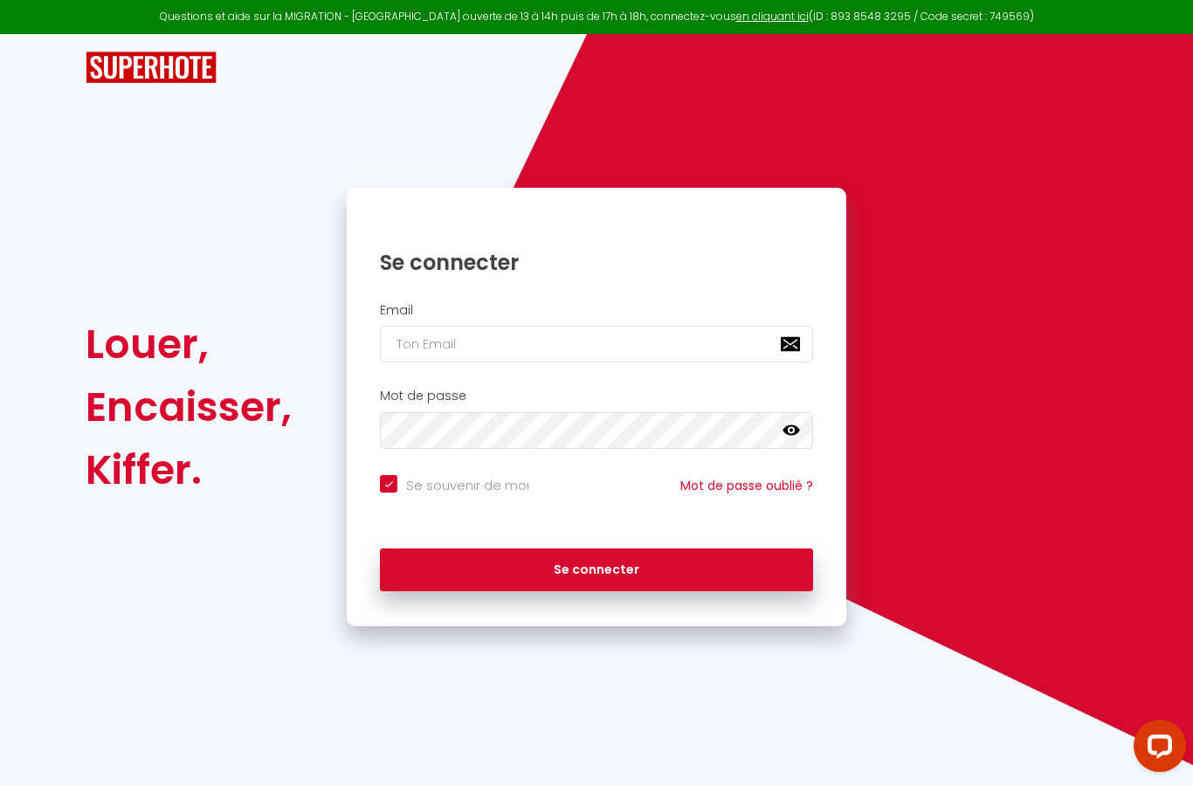
click at [726, 341] on input "email" at bounding box center [596, 344] width 433 height 37
type input "[PERSON_NAME][EMAIL_ADDRESS][PERSON_NAME][DOMAIN_NAME]"
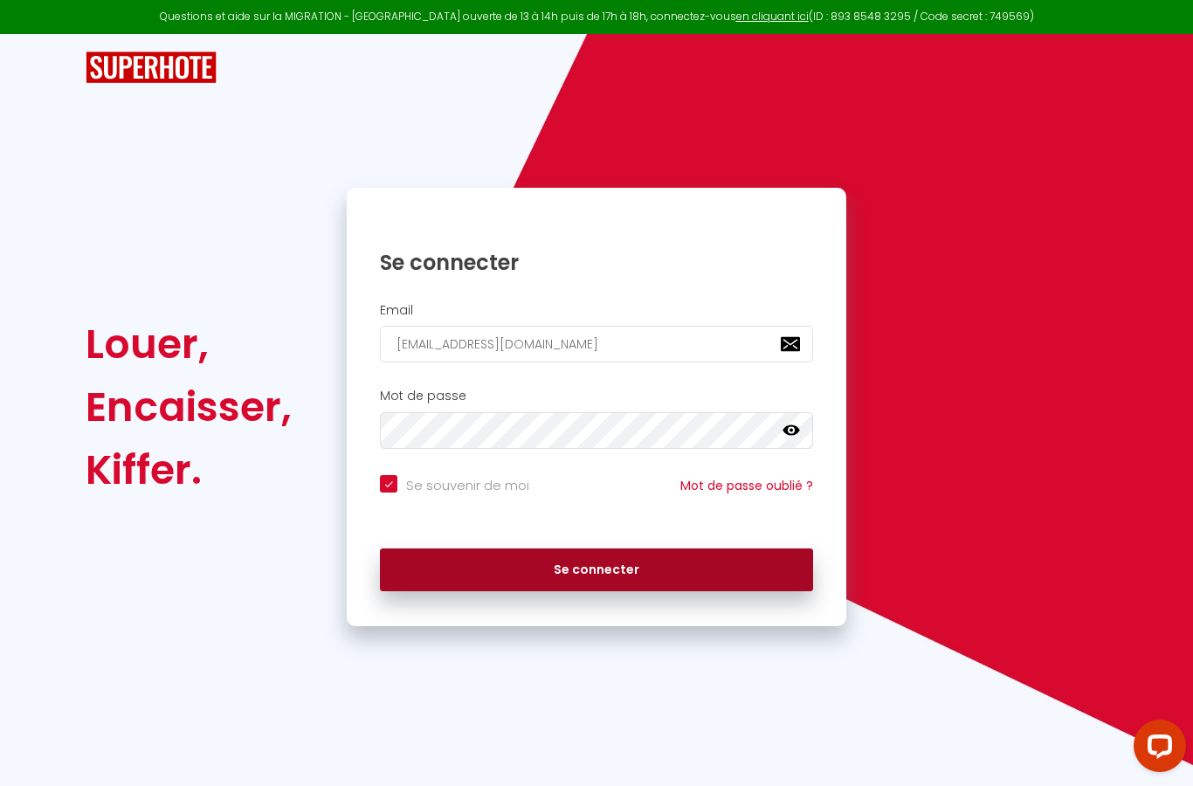
click at [724, 558] on button "Se connecter" at bounding box center [596, 570] width 433 height 44
checkbox input "true"
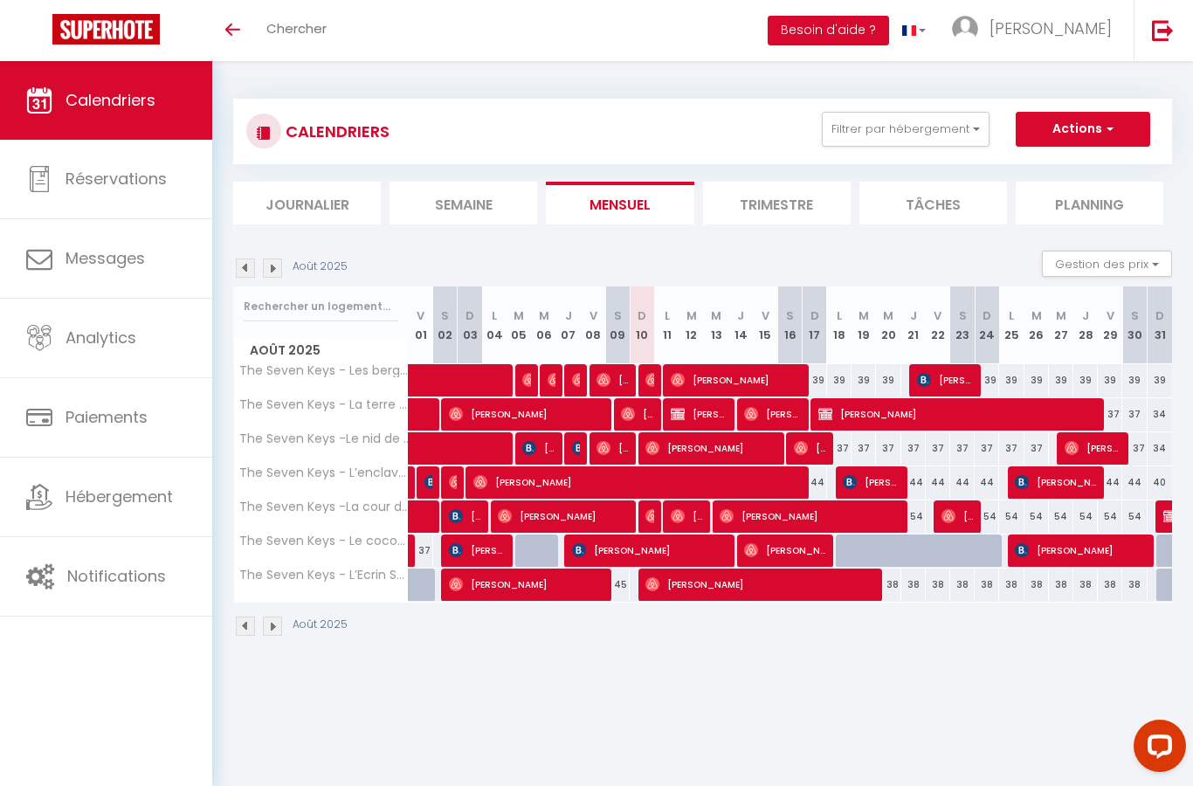
click at [1117, 126] on button "Actions" at bounding box center [1082, 129] width 134 height 35
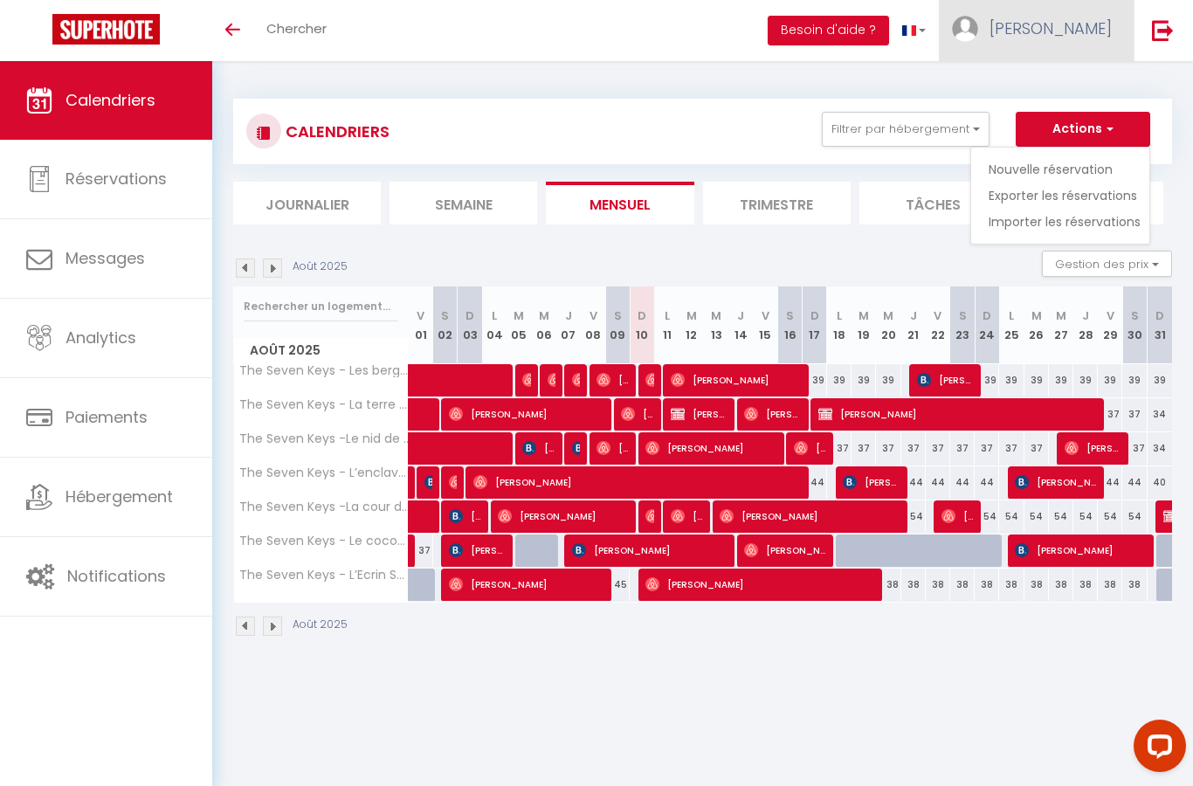
click at [1096, 35] on span "[PERSON_NAME]" at bounding box center [1050, 28] width 122 height 22
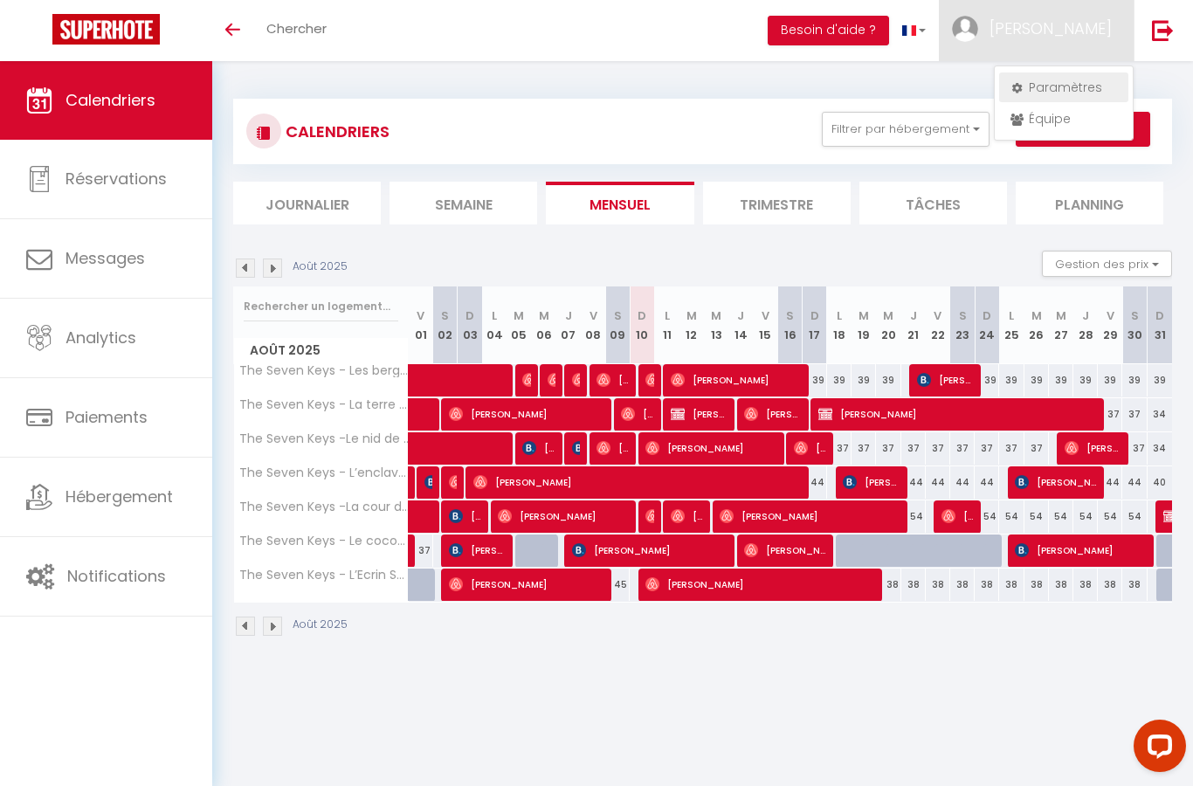
click at [1073, 86] on link "Paramètres" at bounding box center [1063, 87] width 129 height 30
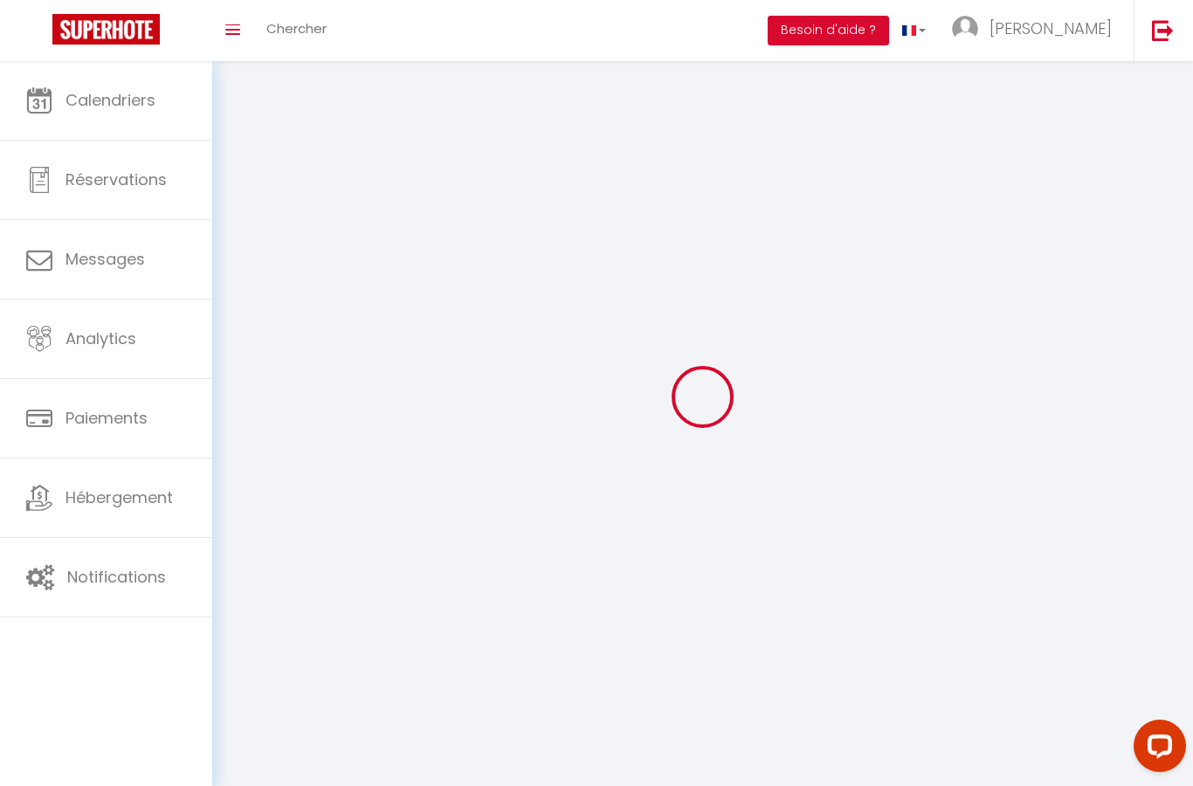
select select "fr"
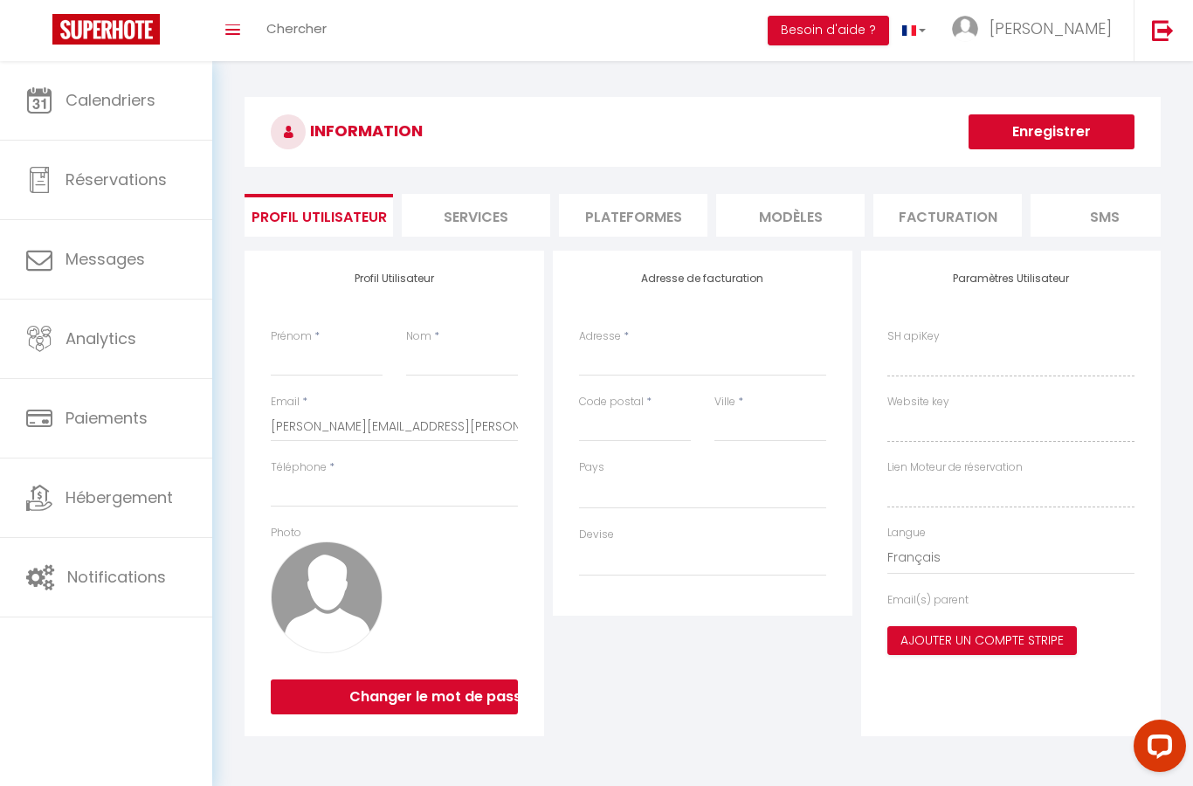
select select
type input "[PERSON_NAME]"
type input "philippon"
type input "0611434575"
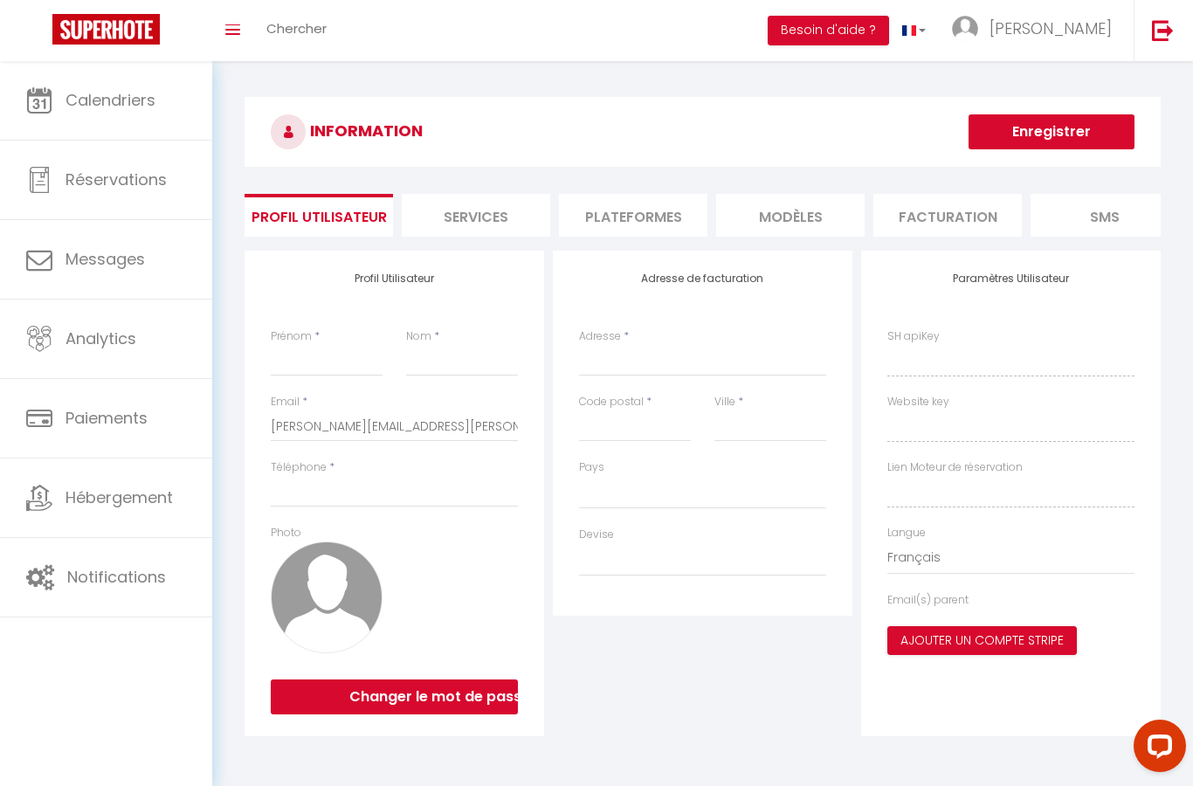
type input "795 [GEOGRAPHIC_DATA]"
type input "07210"
type input "saint [PERSON_NAME]"
type input "vyHqbd6x4pfPP5Bc4HAH0g4aW"
type input "eliwNRS6BY0bUNaU6isJ9kuEB"
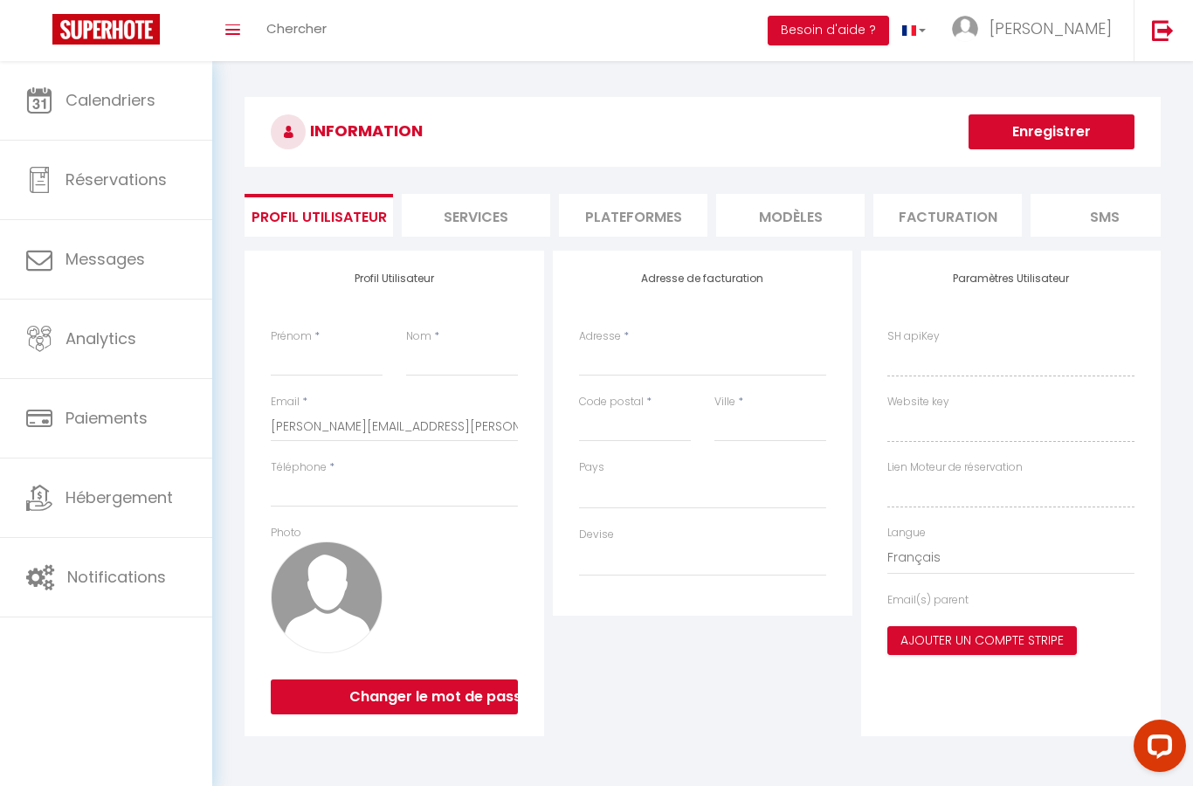
type input "[URL][DOMAIN_NAME]"
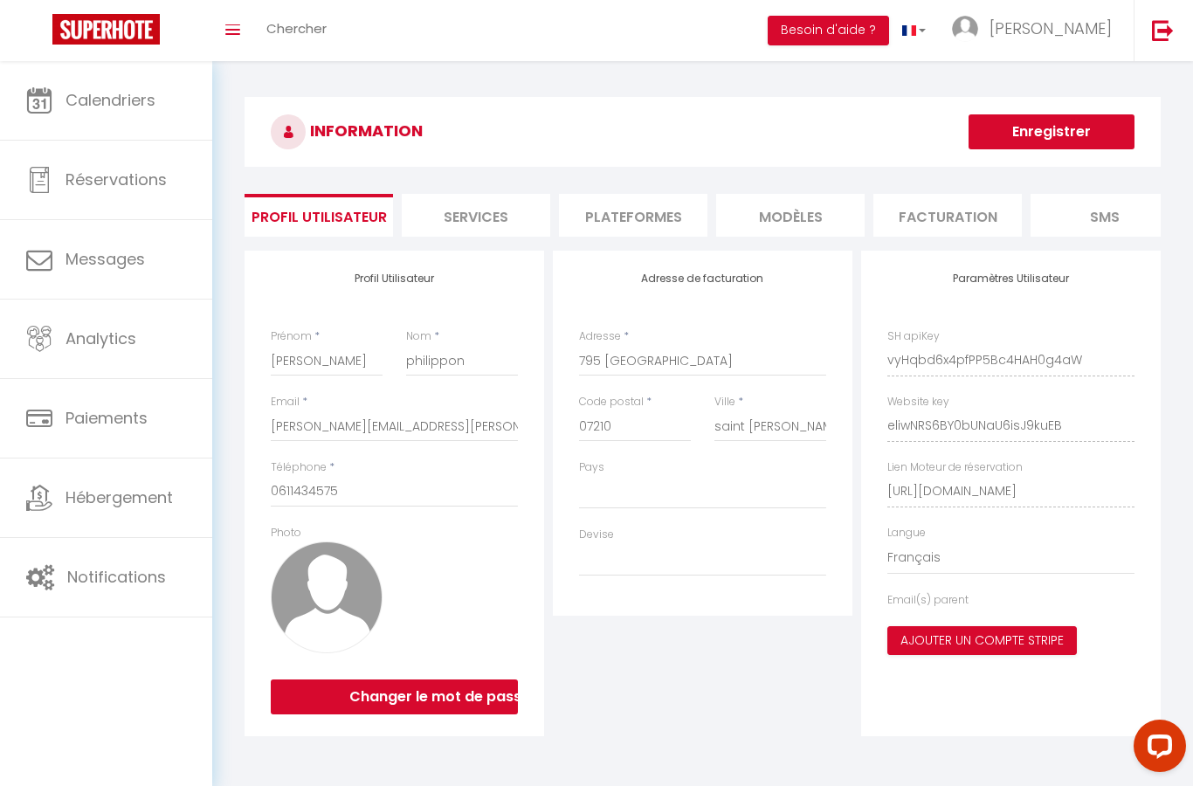
select select "28"
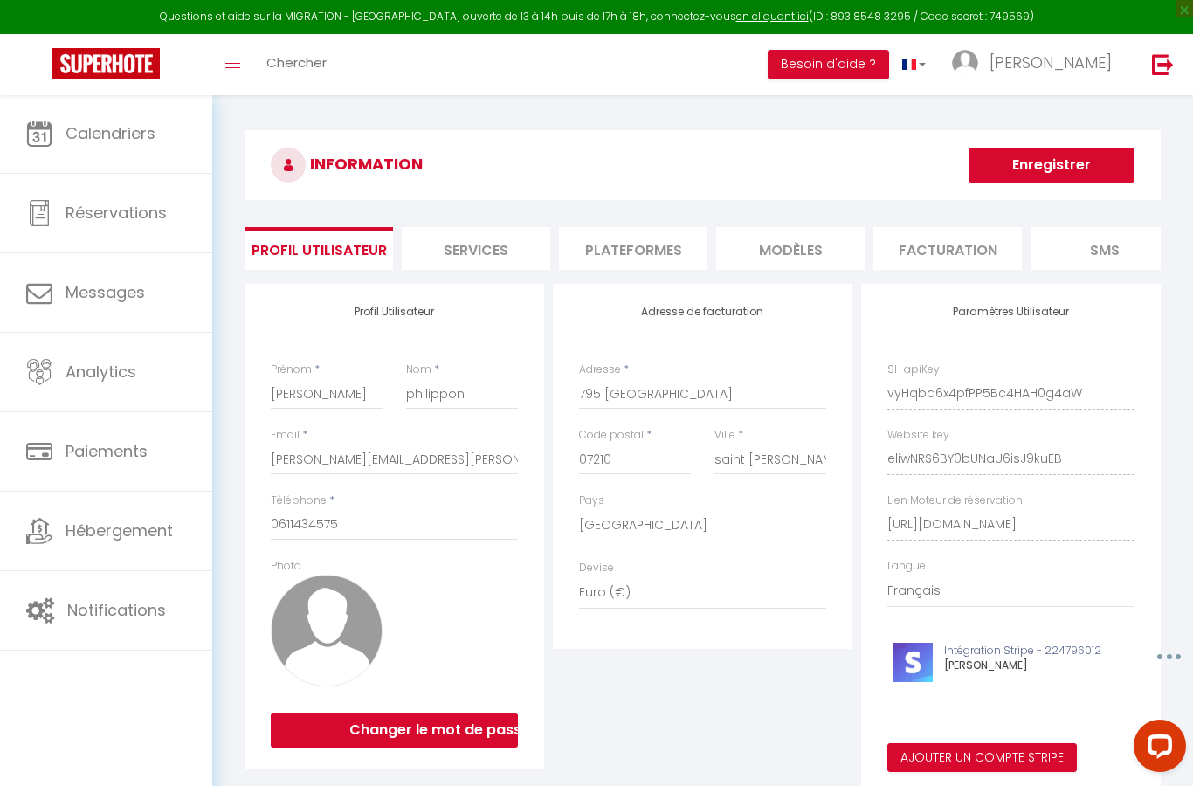
click at [664, 243] on li "Plateformes" at bounding box center [633, 248] width 148 height 43
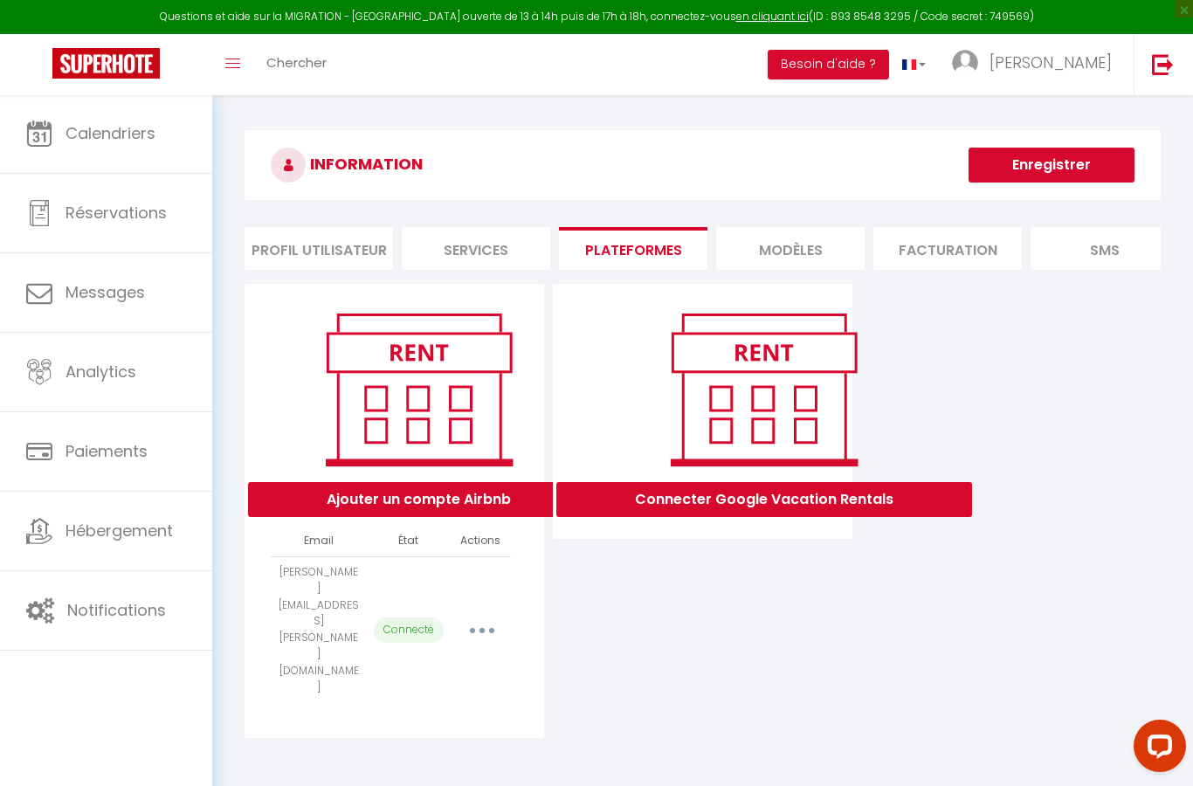
click at [484, 628] on icon "button" at bounding box center [481, 630] width 5 height 5
click at [429, 718] on link "Reconnecter le compte" at bounding box center [404, 733] width 193 height 30
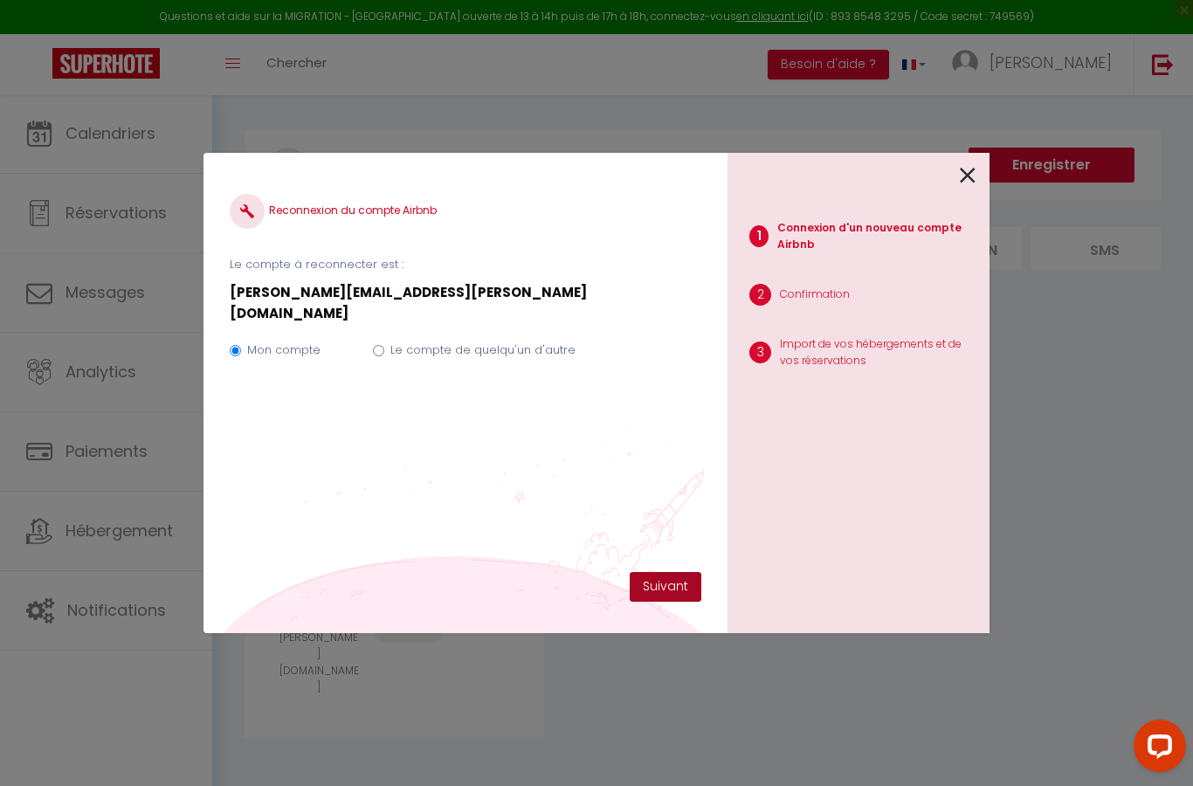
click at [650, 582] on button "Suivant" at bounding box center [666, 587] width 72 height 30
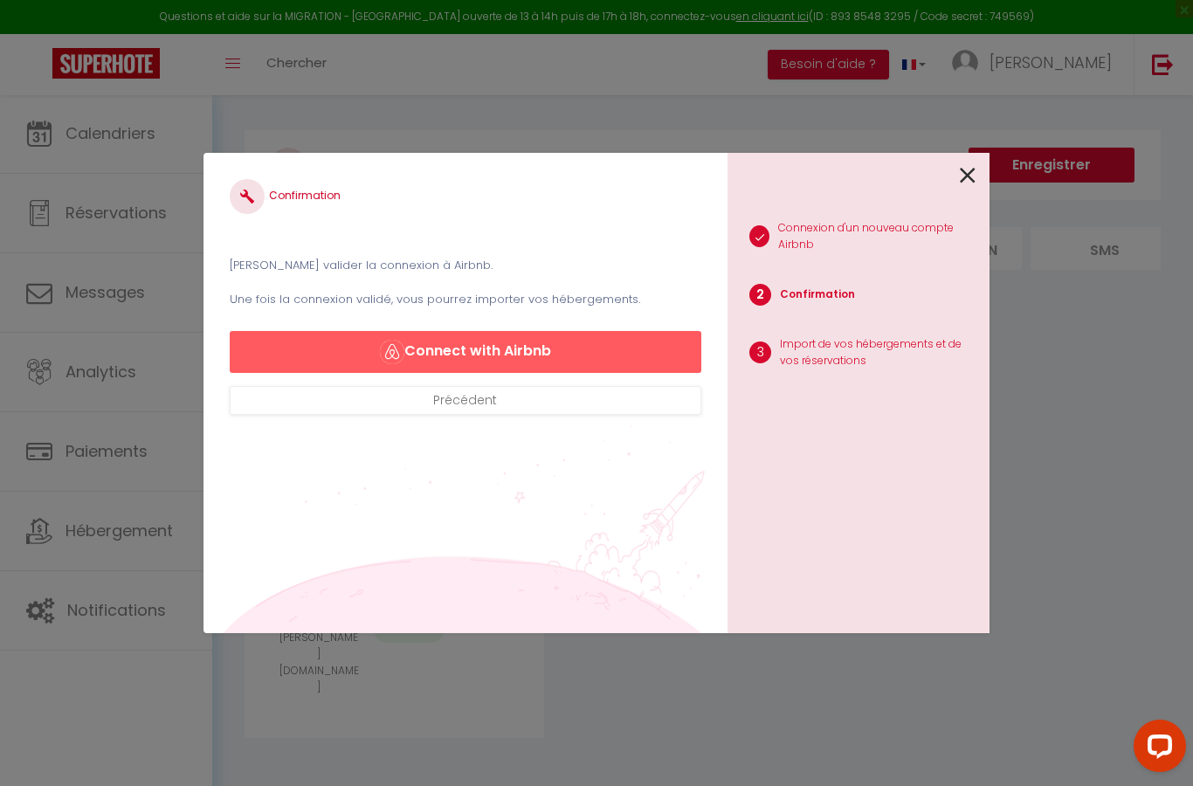
click at [662, 347] on button "Connect with Airbnb" at bounding box center [465, 352] width 471 height 42
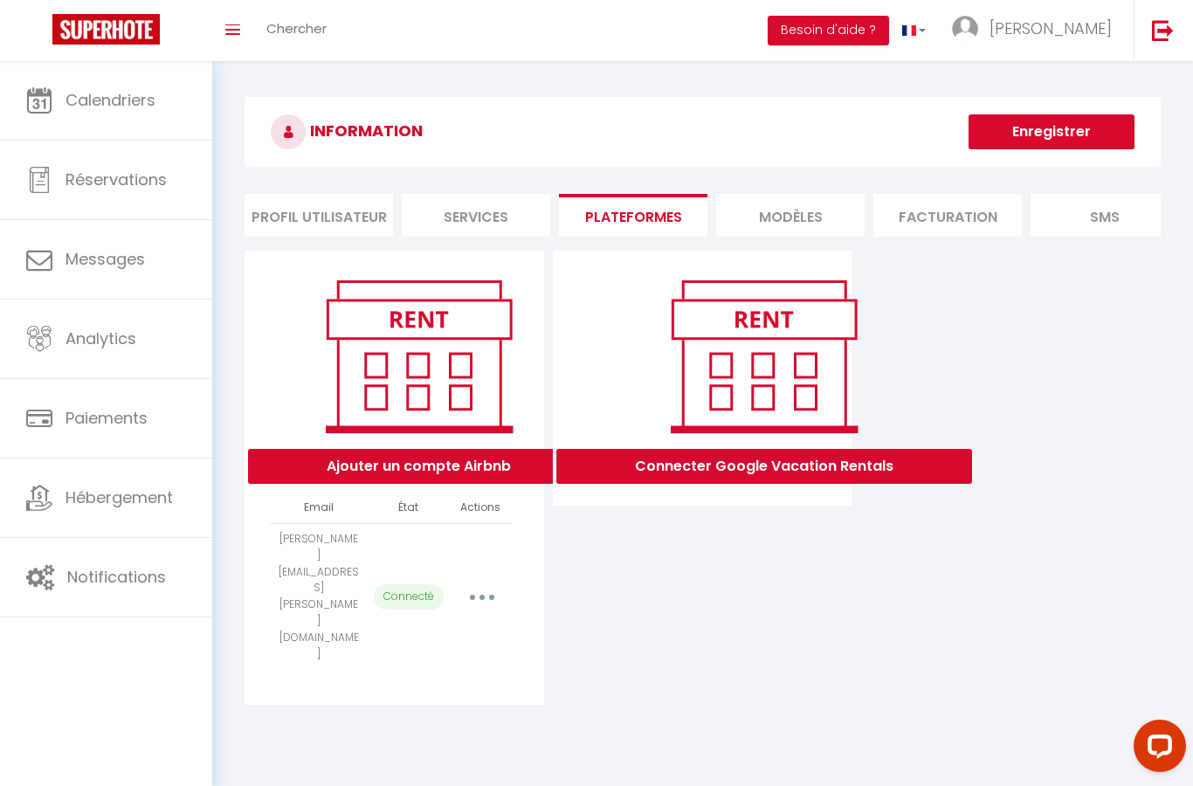
select select "62271"
select select "62272"
select select "62273"
select select "62274"
select select "62275"
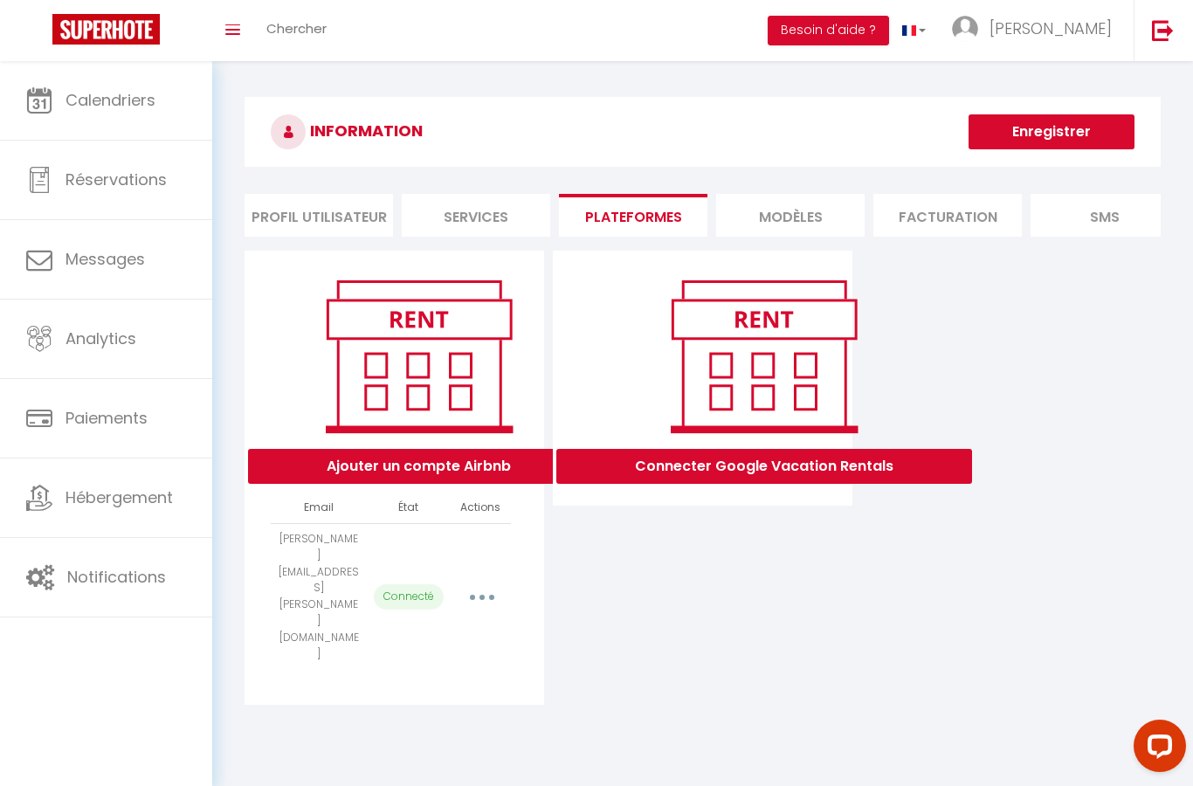
select select "62276"
select select "62675"
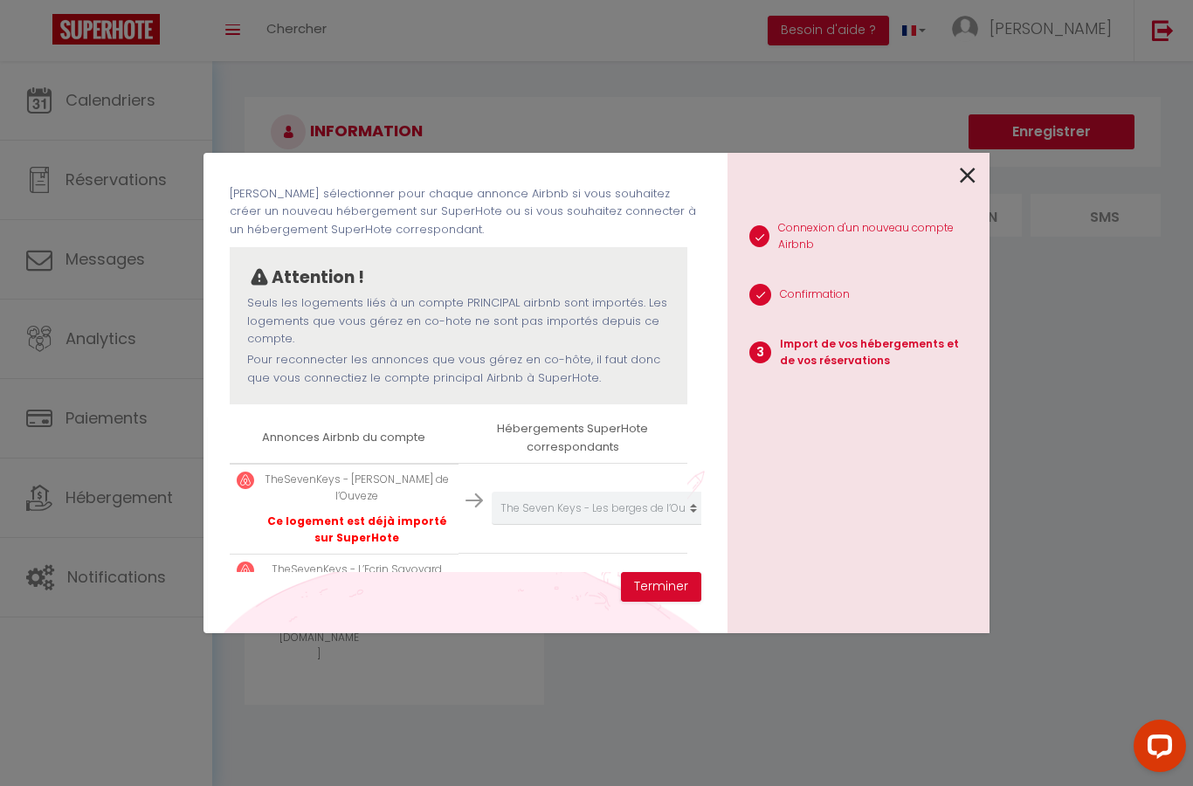
scroll to position [81, 0]
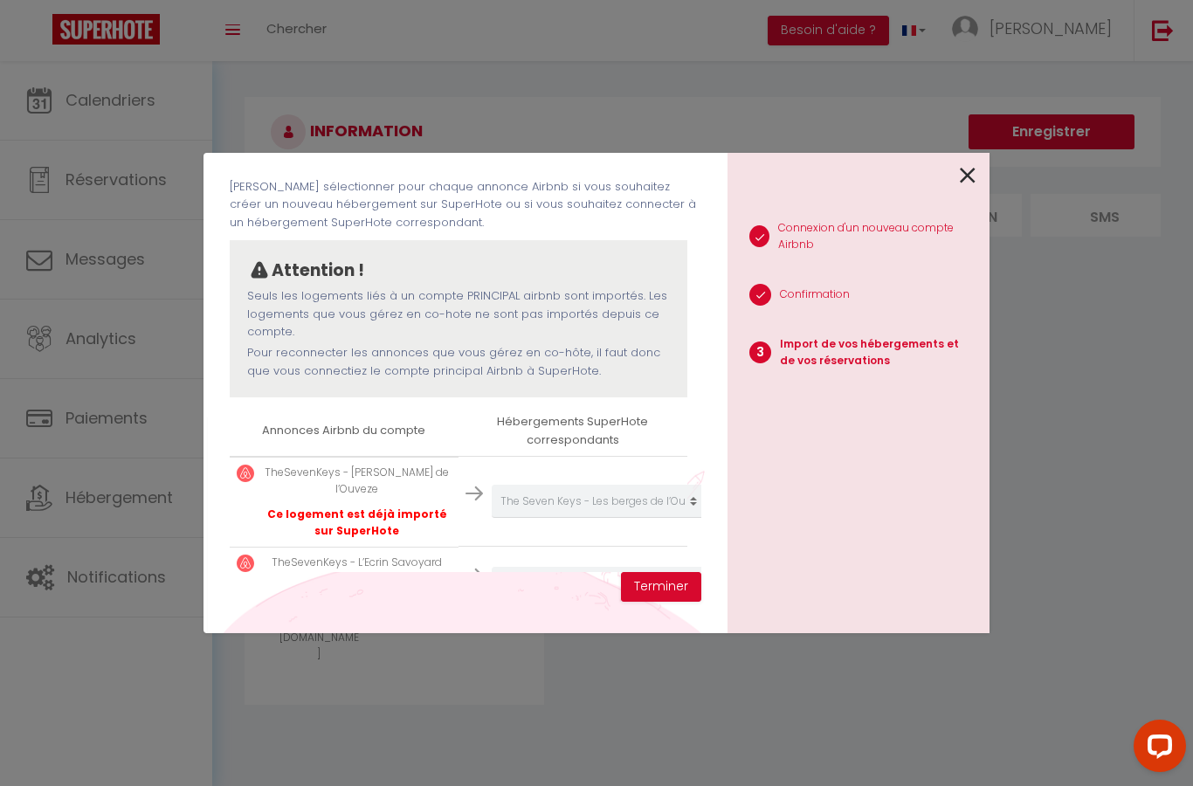
click at [270, 465] on p "TheSevenKeys - Les berges de l’Ouveze" at bounding box center [357, 480] width 189 height 33
click at [244, 471] on img at bounding box center [245, 472] width 17 height 17
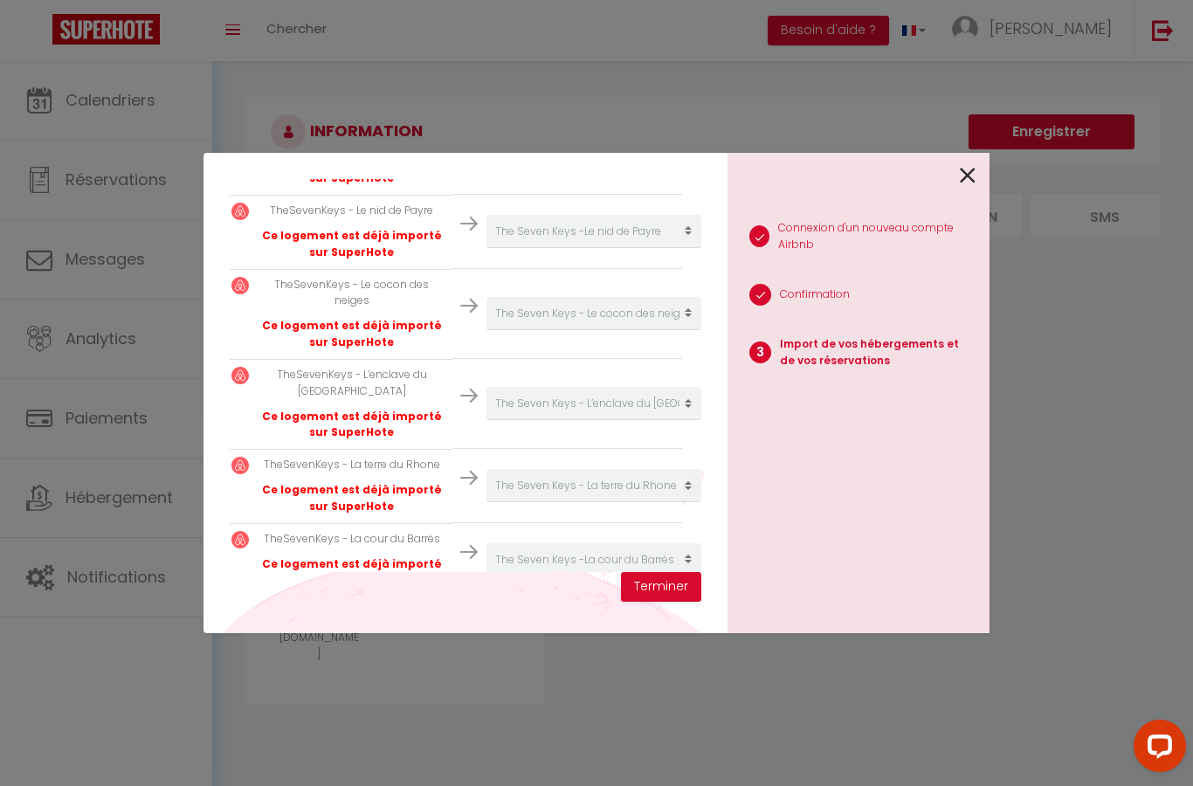
scroll to position [506, 8]
click at [671, 585] on button "Terminer" at bounding box center [661, 587] width 80 height 30
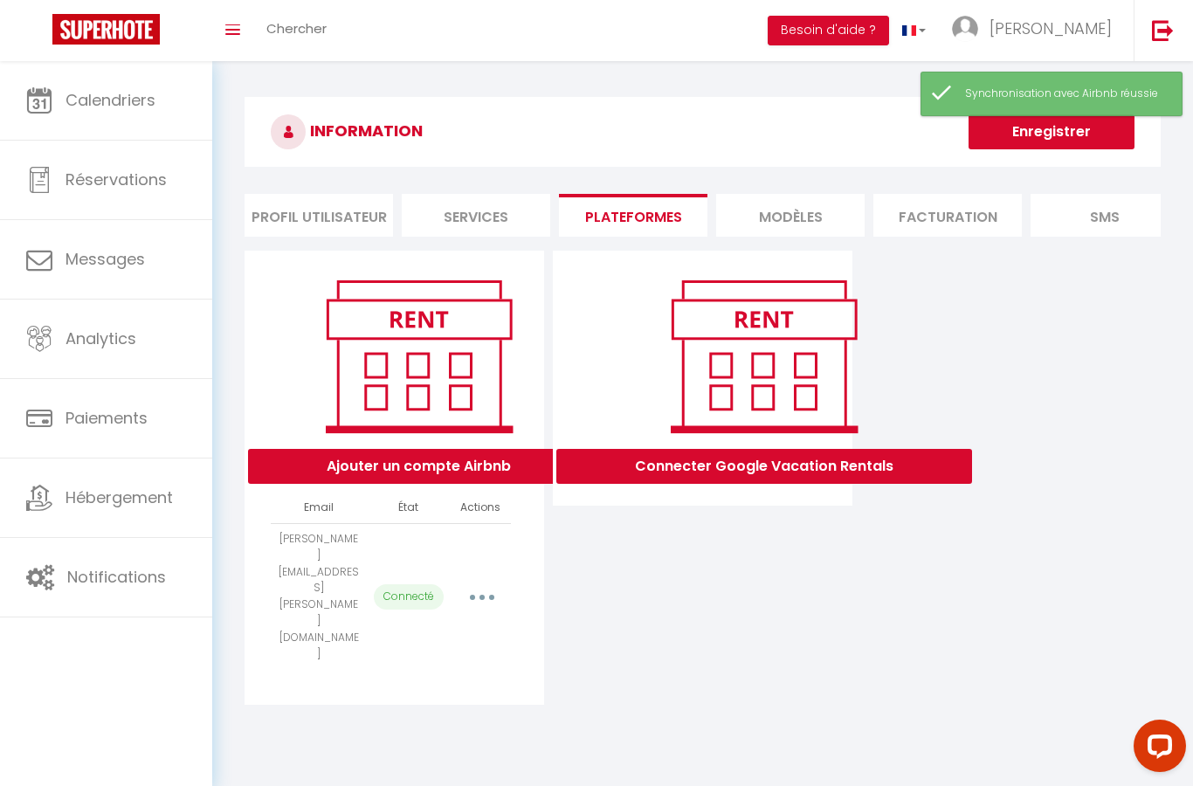
click at [518, 227] on li "Services" at bounding box center [476, 215] width 148 height 43
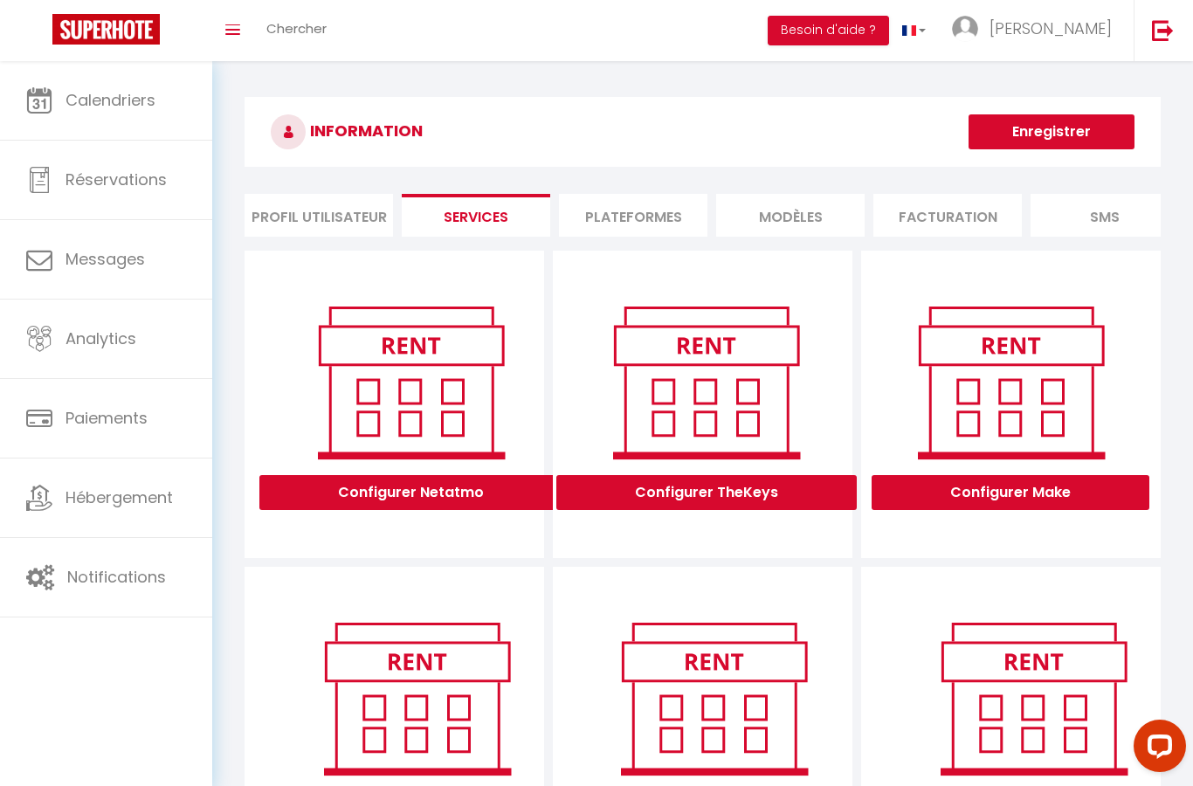
click at [673, 213] on li "Plateformes" at bounding box center [633, 215] width 148 height 43
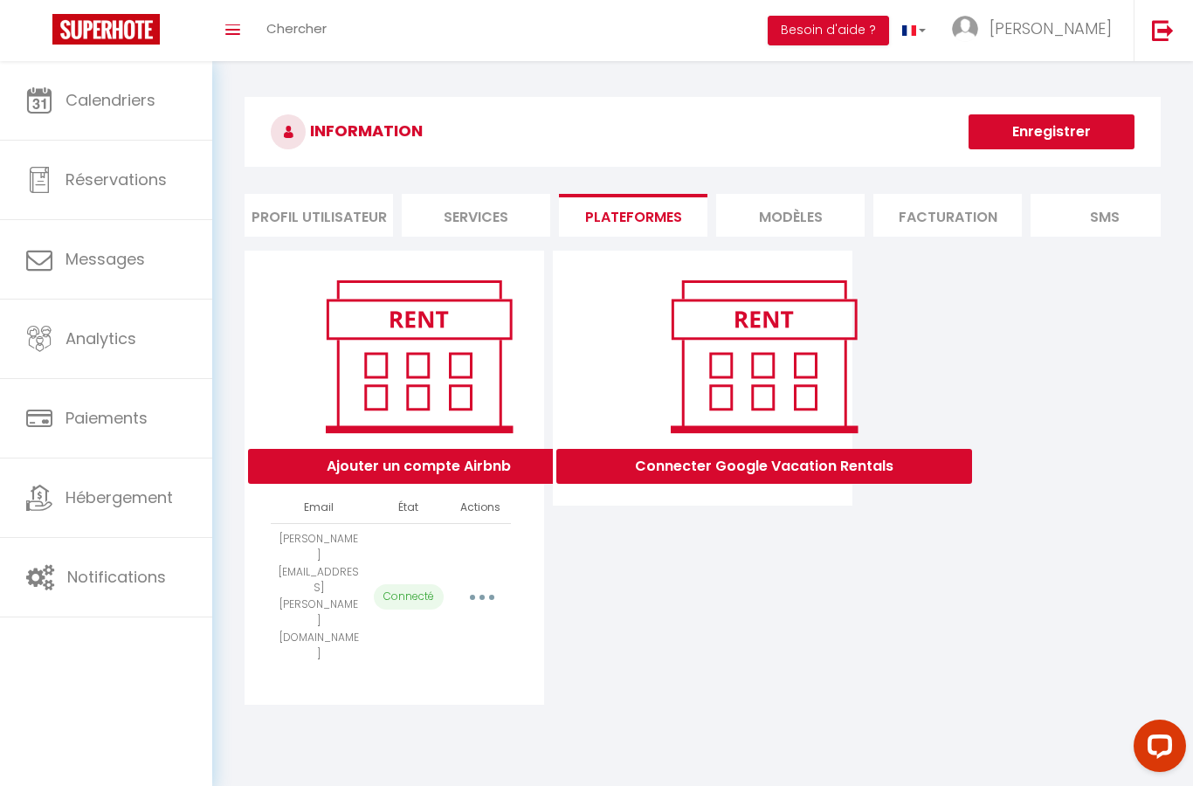
click at [808, 218] on li "MODÈLES" at bounding box center [790, 215] width 148 height 43
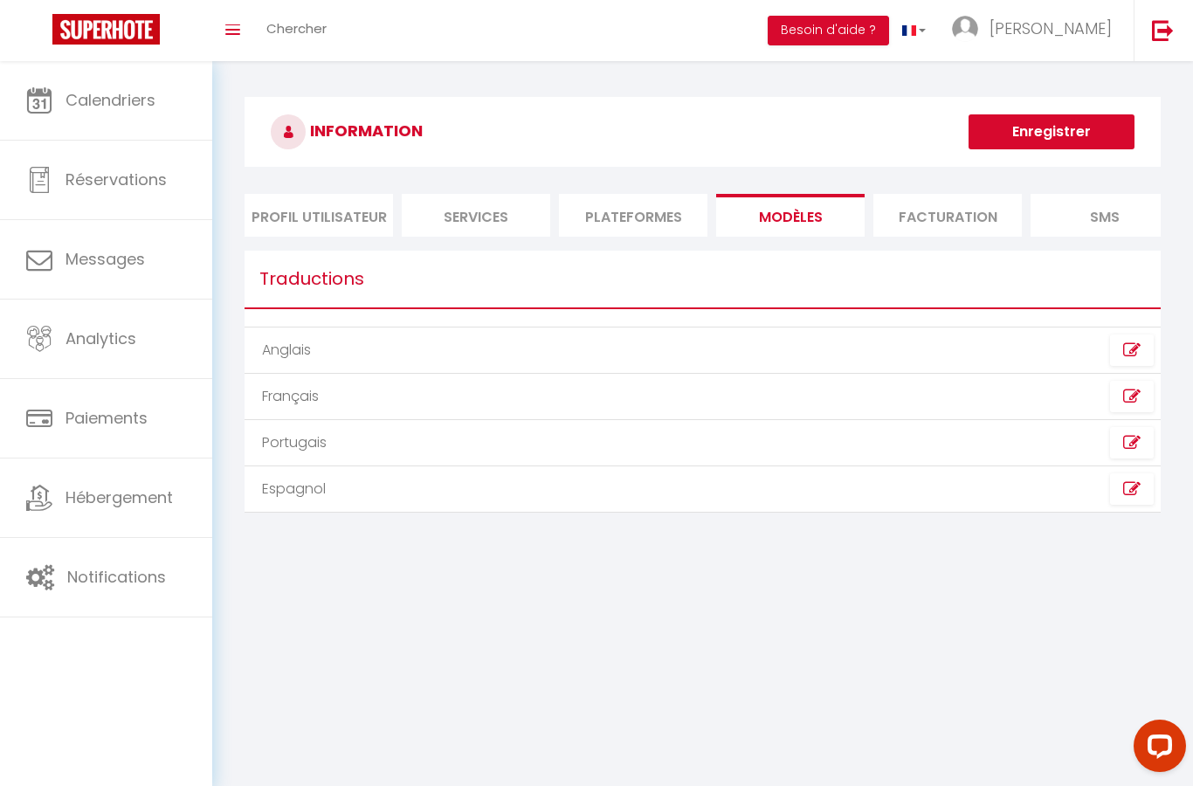
click at [965, 217] on li "Facturation" at bounding box center [947, 215] width 148 height 43
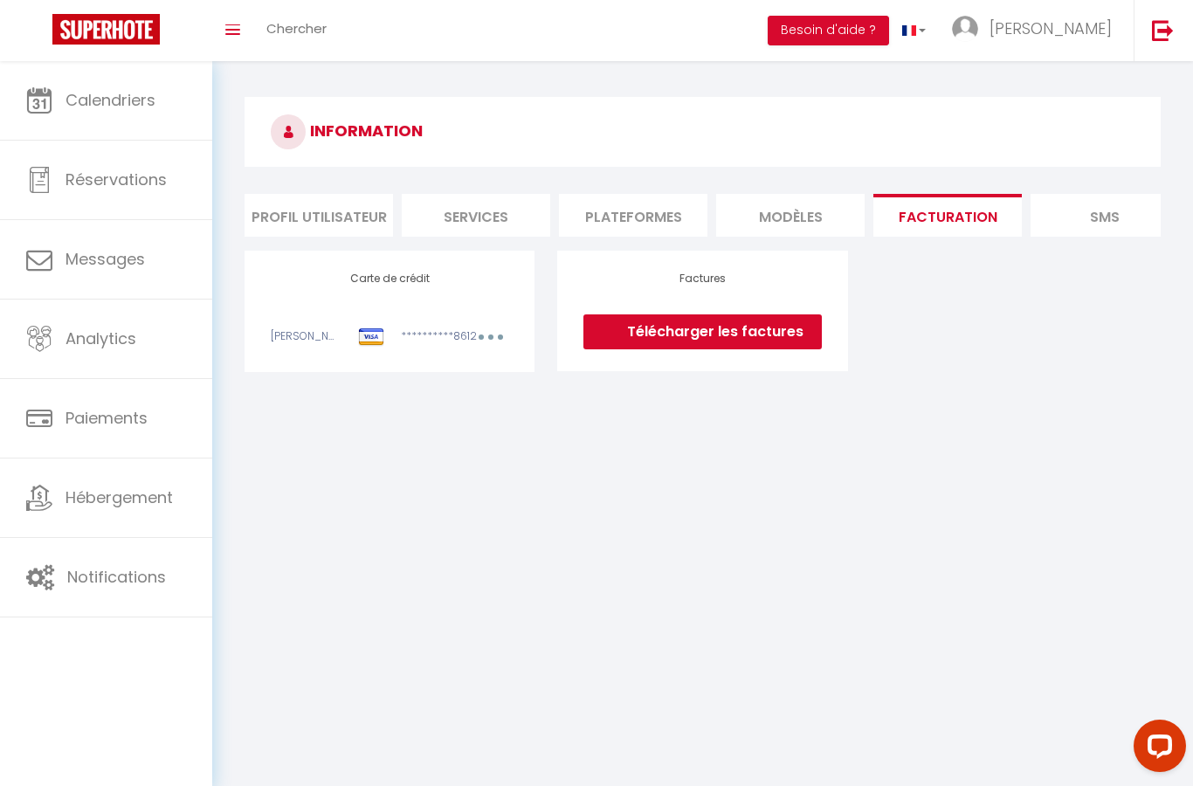
click at [788, 321] on link "Télécharger les factures" at bounding box center [701, 331] width 237 height 35
click at [1087, 202] on li "SMS" at bounding box center [1104, 215] width 148 height 43
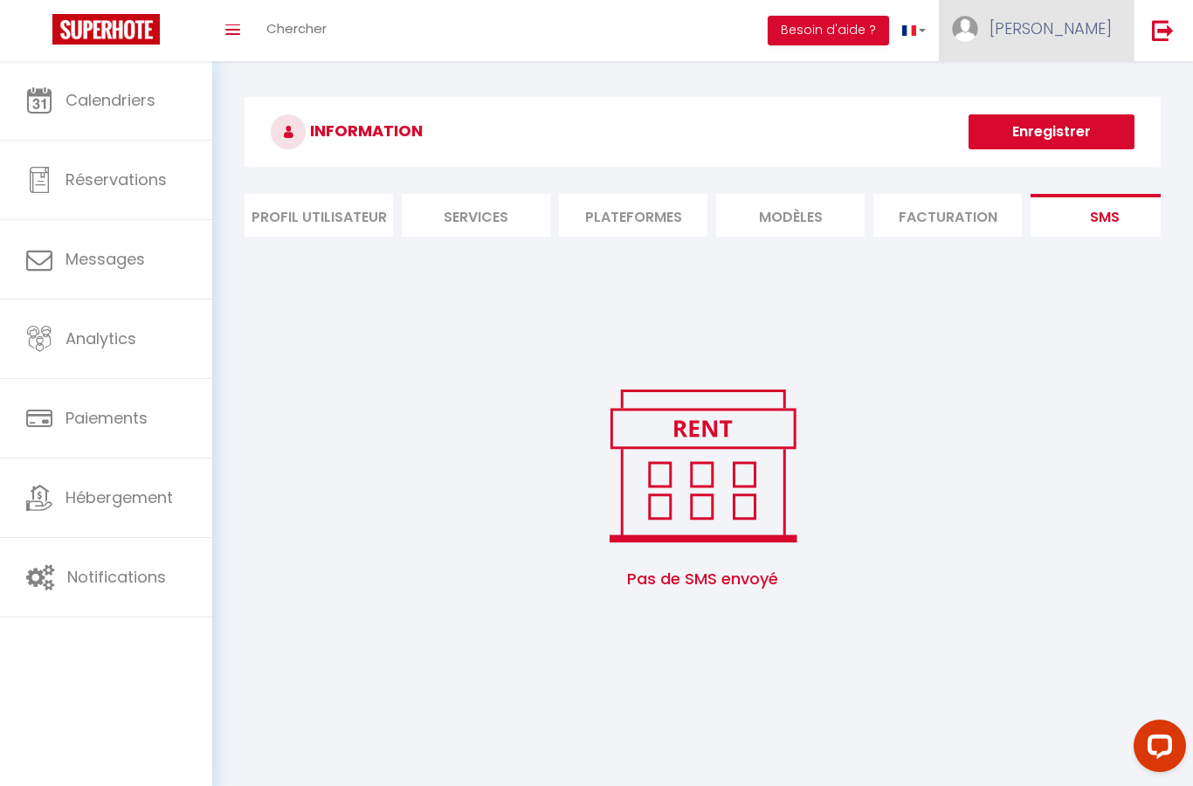
click at [1070, 37] on span "[PERSON_NAME]" at bounding box center [1050, 28] width 122 height 22
click at [1073, 94] on link "Paramètres" at bounding box center [1063, 87] width 129 height 30
click at [1094, 87] on link "Paramètres" at bounding box center [1063, 87] width 129 height 30
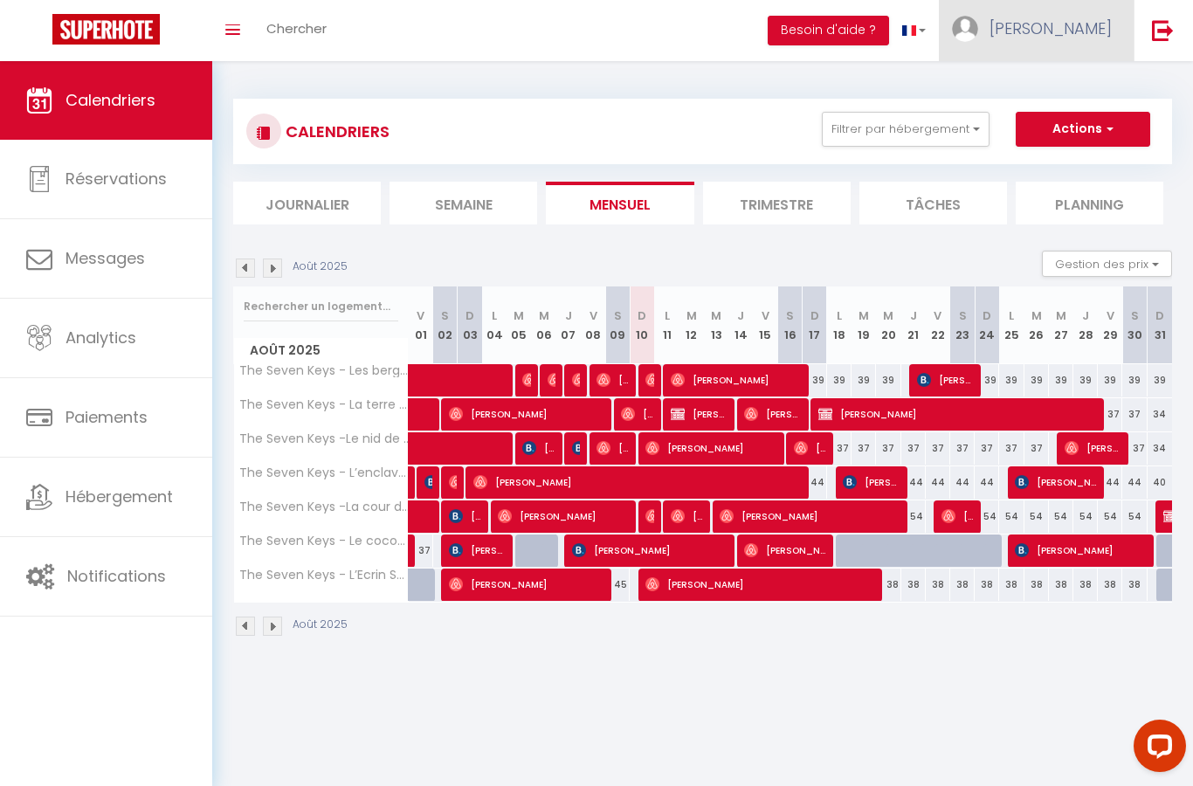
click at [1078, 39] on span "[PERSON_NAME]" at bounding box center [1050, 28] width 122 height 22
click at [1077, 87] on link "Paramètres" at bounding box center [1063, 87] width 129 height 30
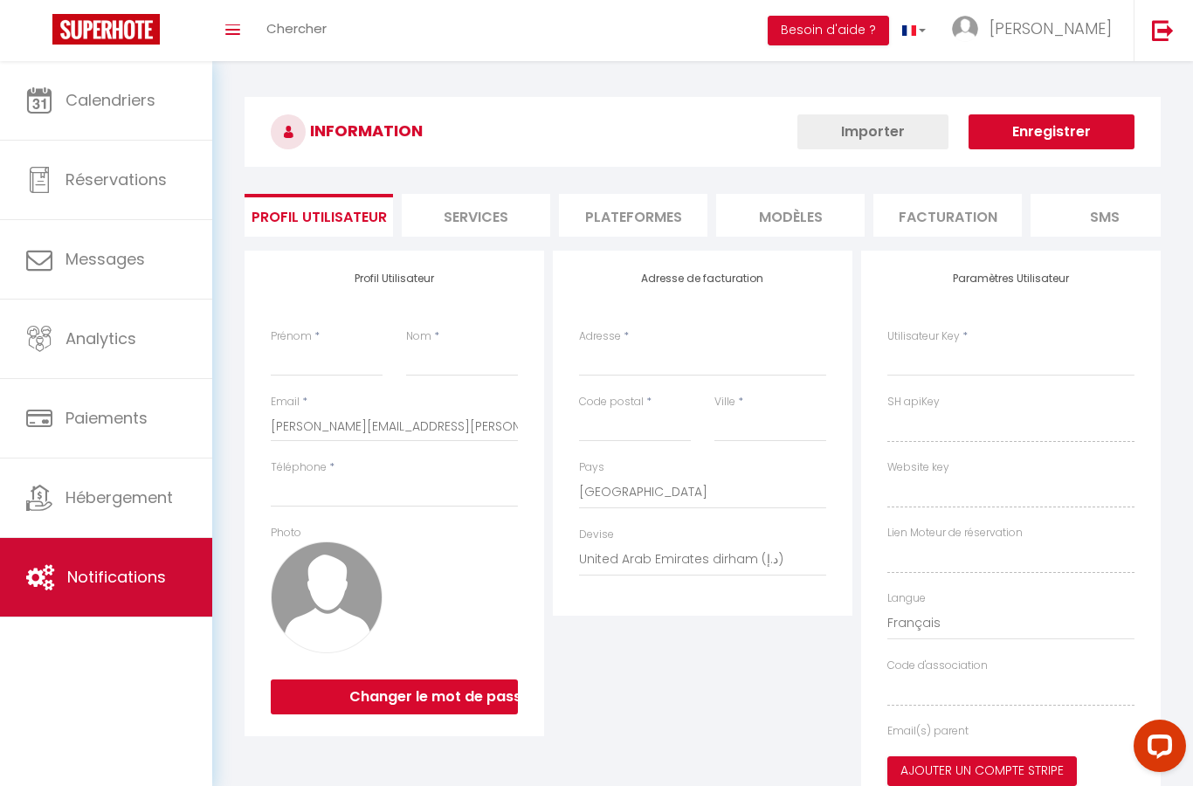
type input "[PERSON_NAME]"
type input "philippon"
type input "0611434575"
type input "795 [GEOGRAPHIC_DATA]"
type input "07210"
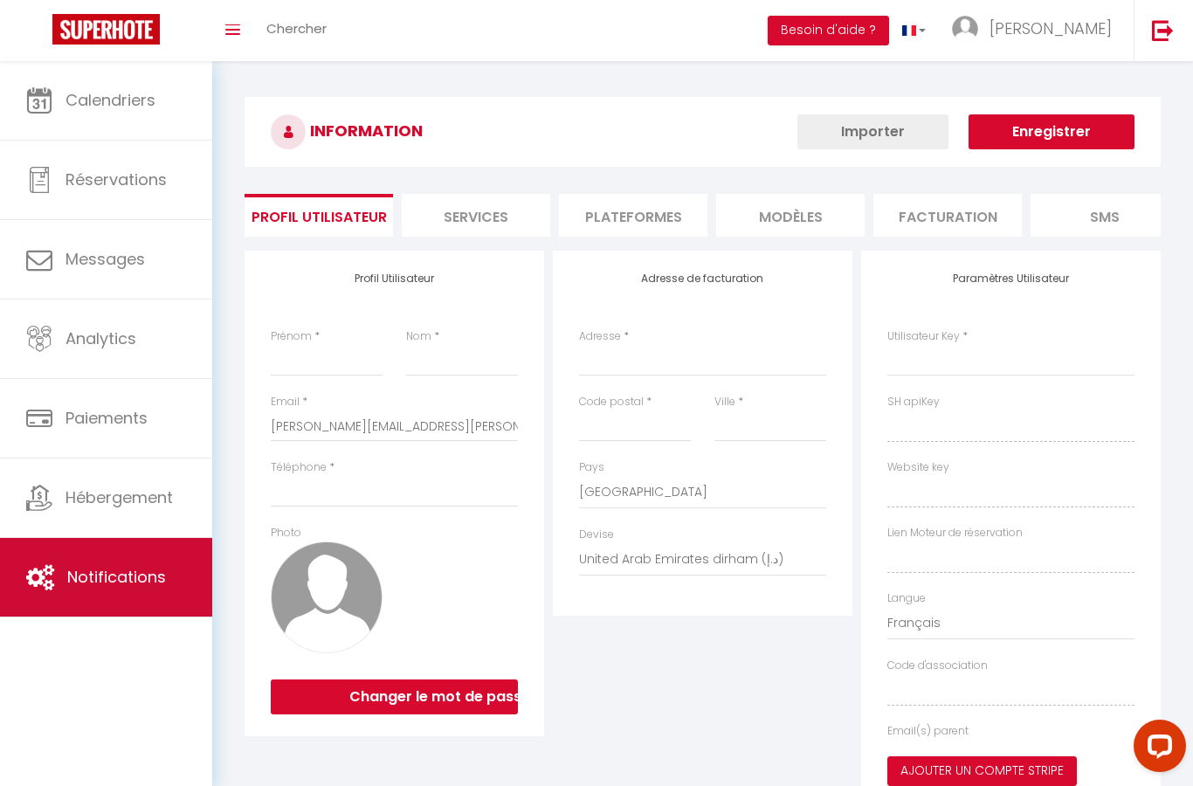
type input "saint [PERSON_NAME]"
select select "1"
select select "28"
type input "vyHqbd6x4pfPP5Bc4HAH0g4aW"
type input "eliwNRS6BY0bUNaU6isJ9kuEB"
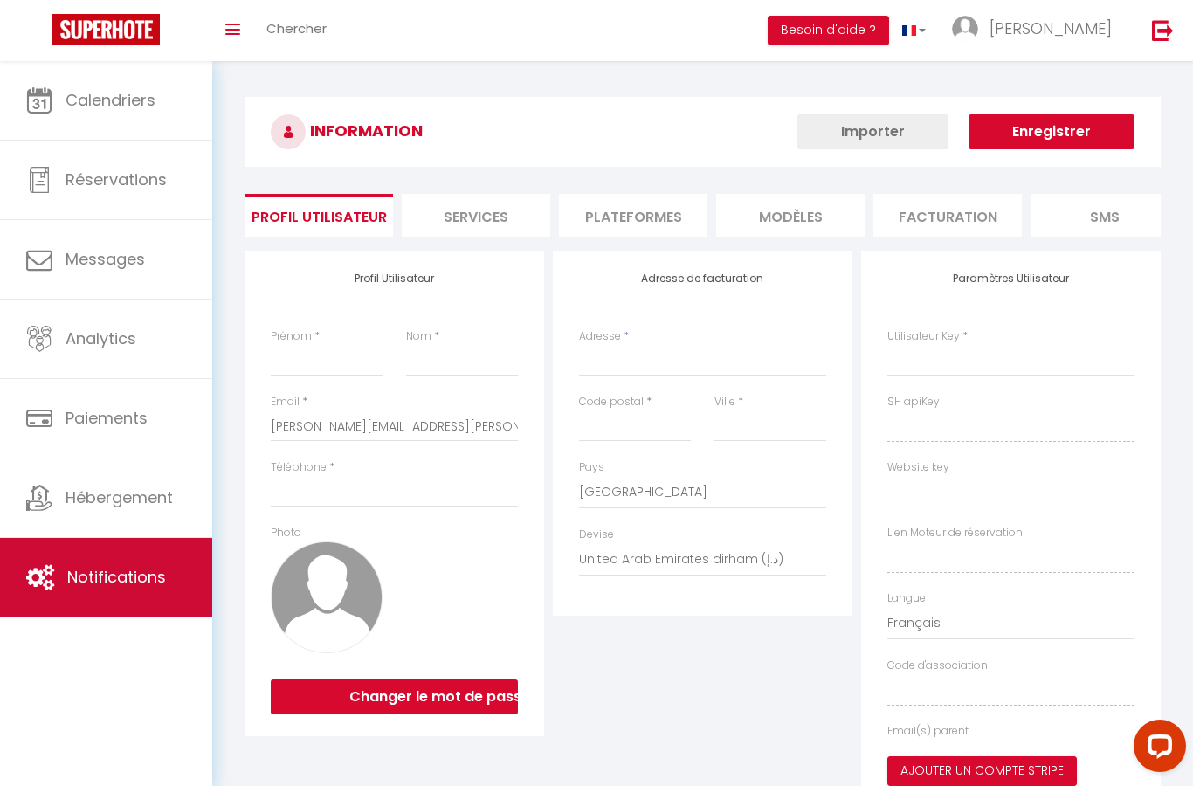
type input "[URL][DOMAIN_NAME]"
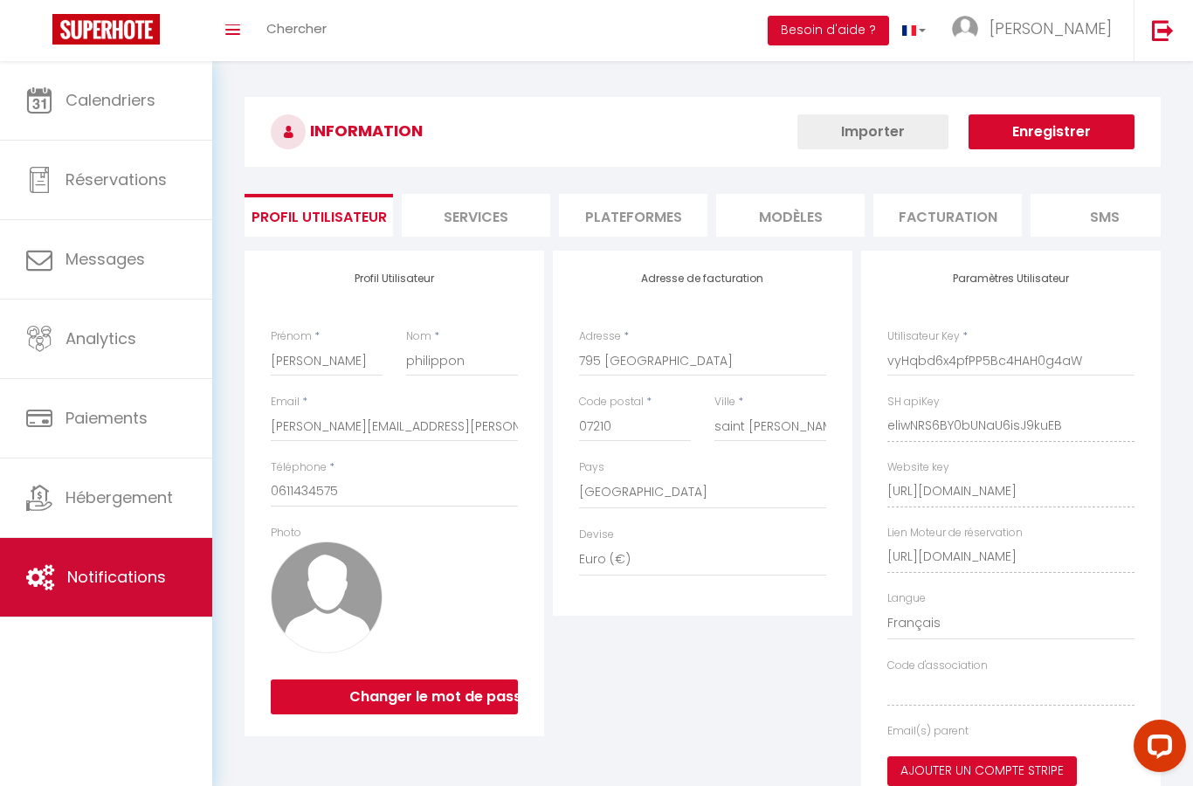
select select "fr"
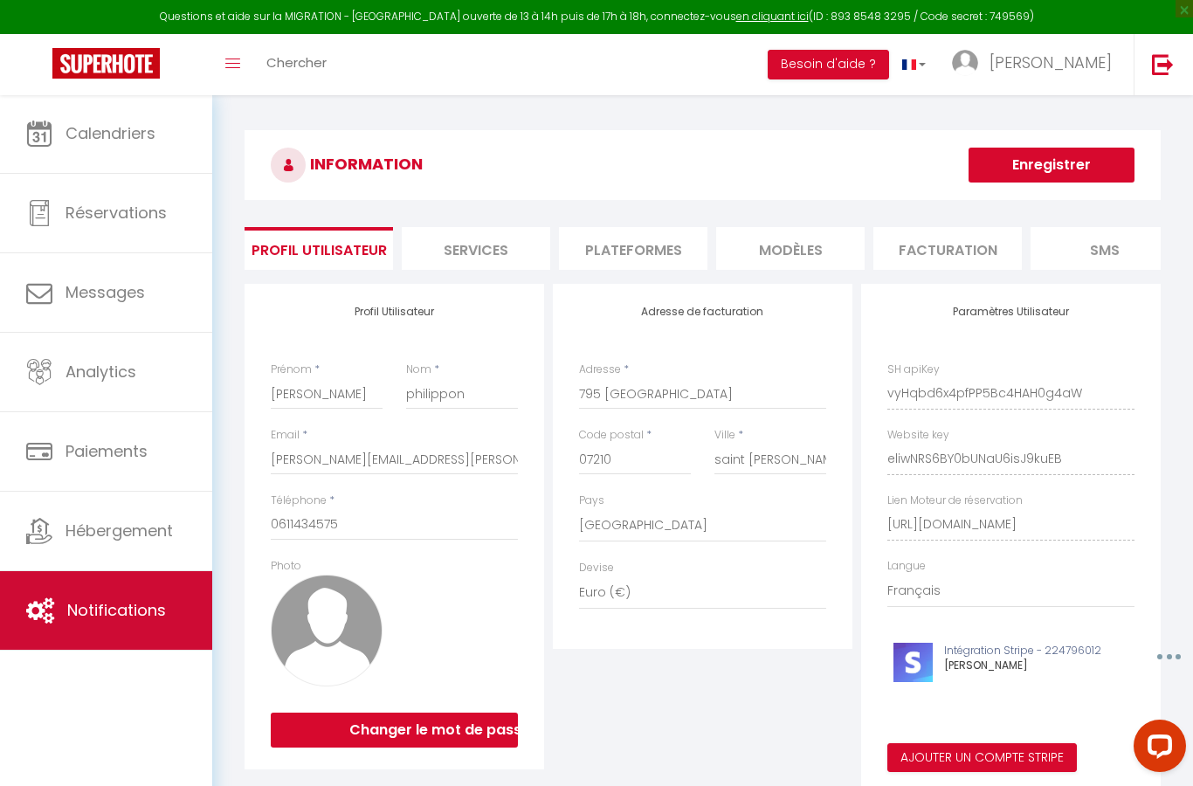
click at [99, 592] on link "Notifications" at bounding box center [106, 610] width 212 height 79
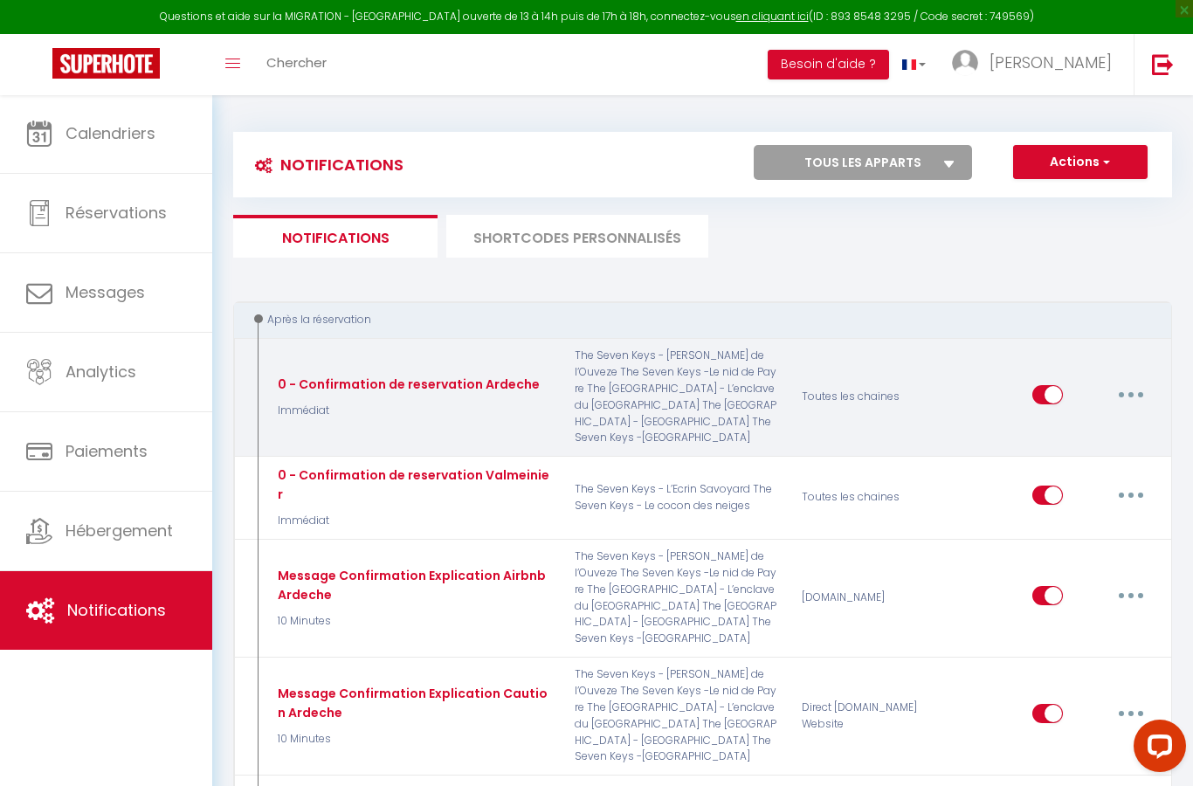
click at [1137, 386] on button "button" at bounding box center [1130, 395] width 49 height 28
click at [1068, 423] on link "Editer" at bounding box center [1085, 434] width 129 height 30
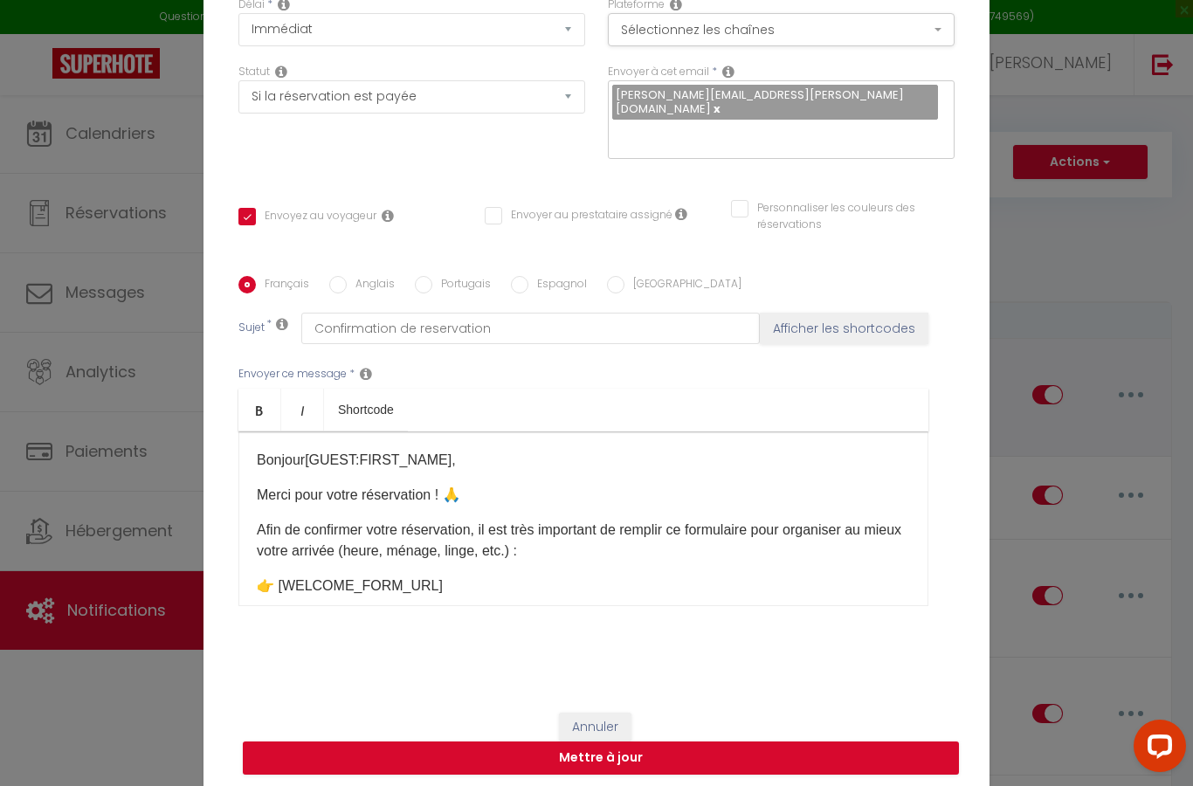
scroll to position [142, 0]
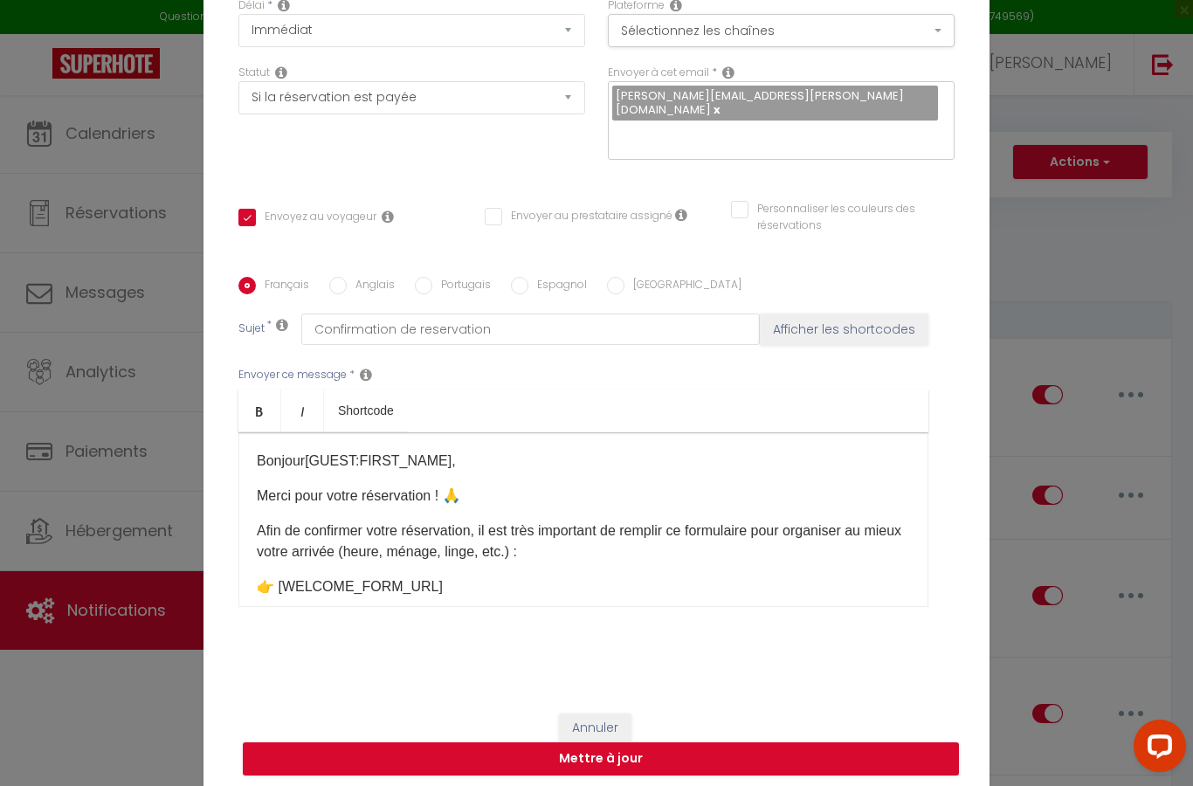
click at [613, 713] on button "Annuler" at bounding box center [595, 728] width 72 height 30
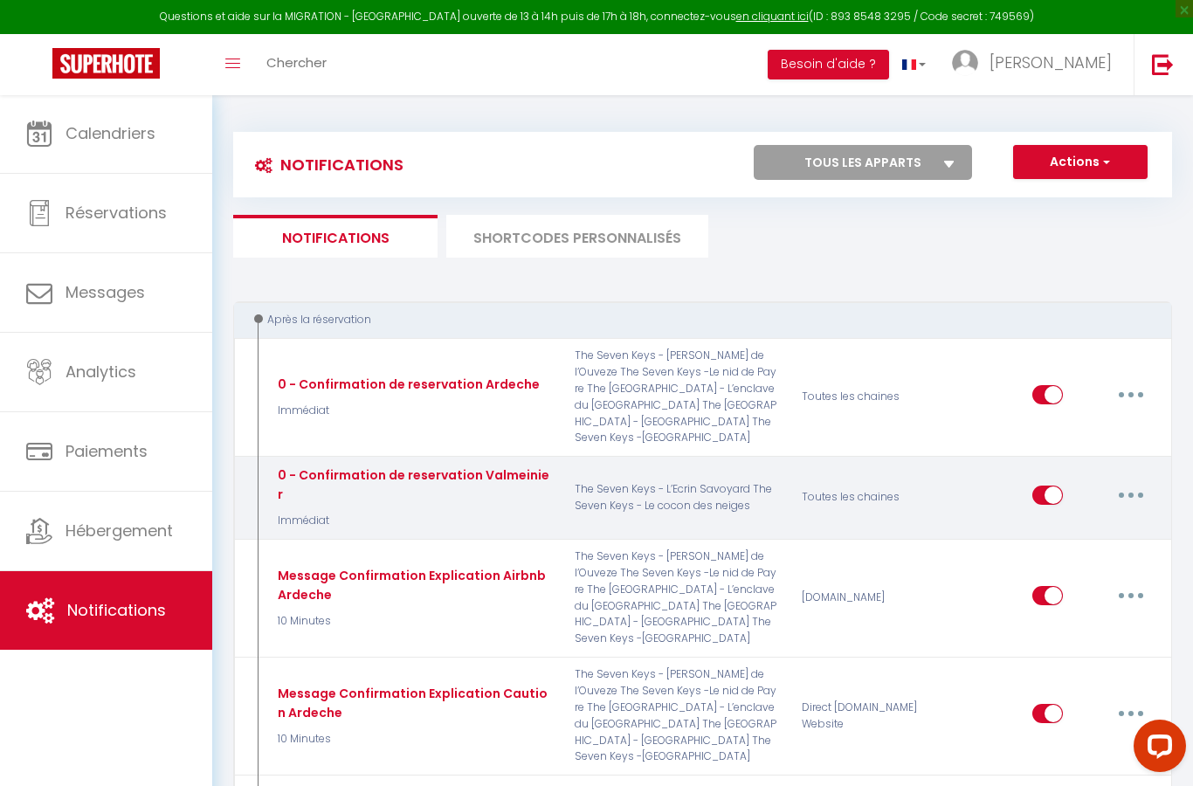
click at [1131, 492] on icon "button" at bounding box center [1130, 494] width 5 height 5
click at [1056, 519] on link "Editer" at bounding box center [1085, 534] width 129 height 30
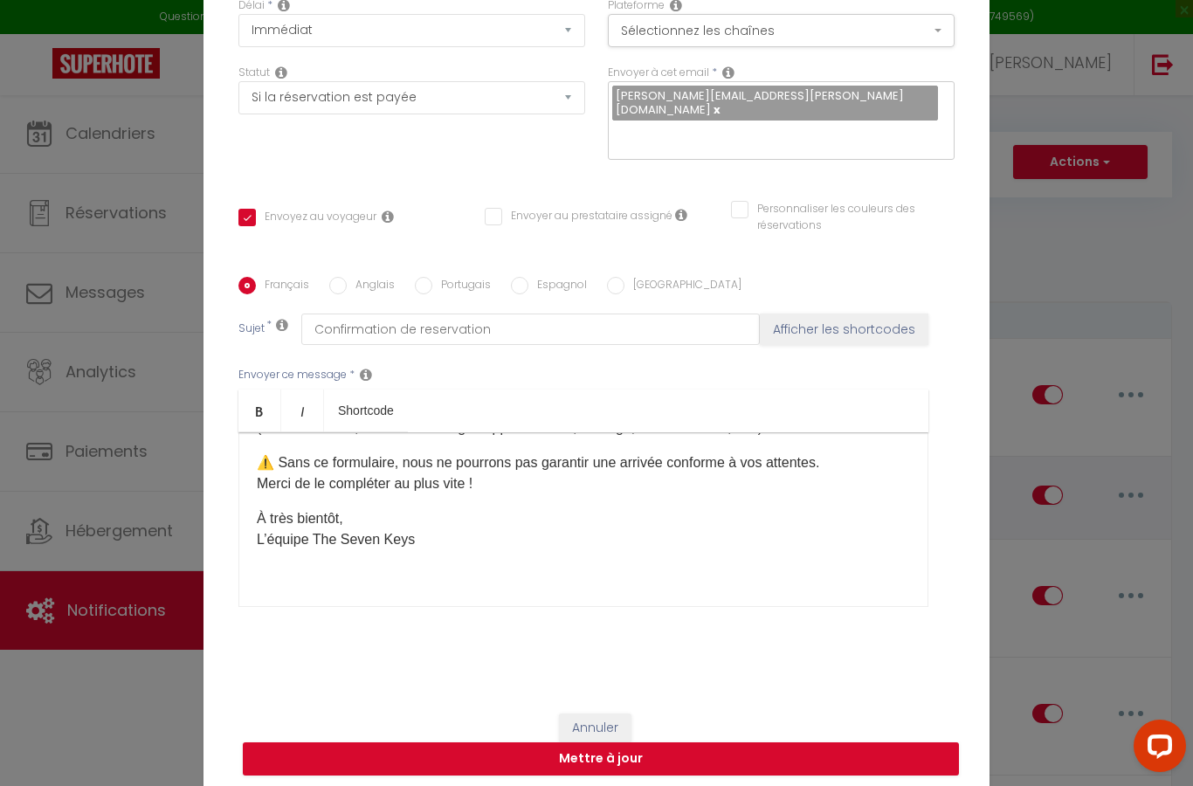
scroll to position [222, 0]
click at [616, 719] on button "Annuler" at bounding box center [595, 728] width 72 height 30
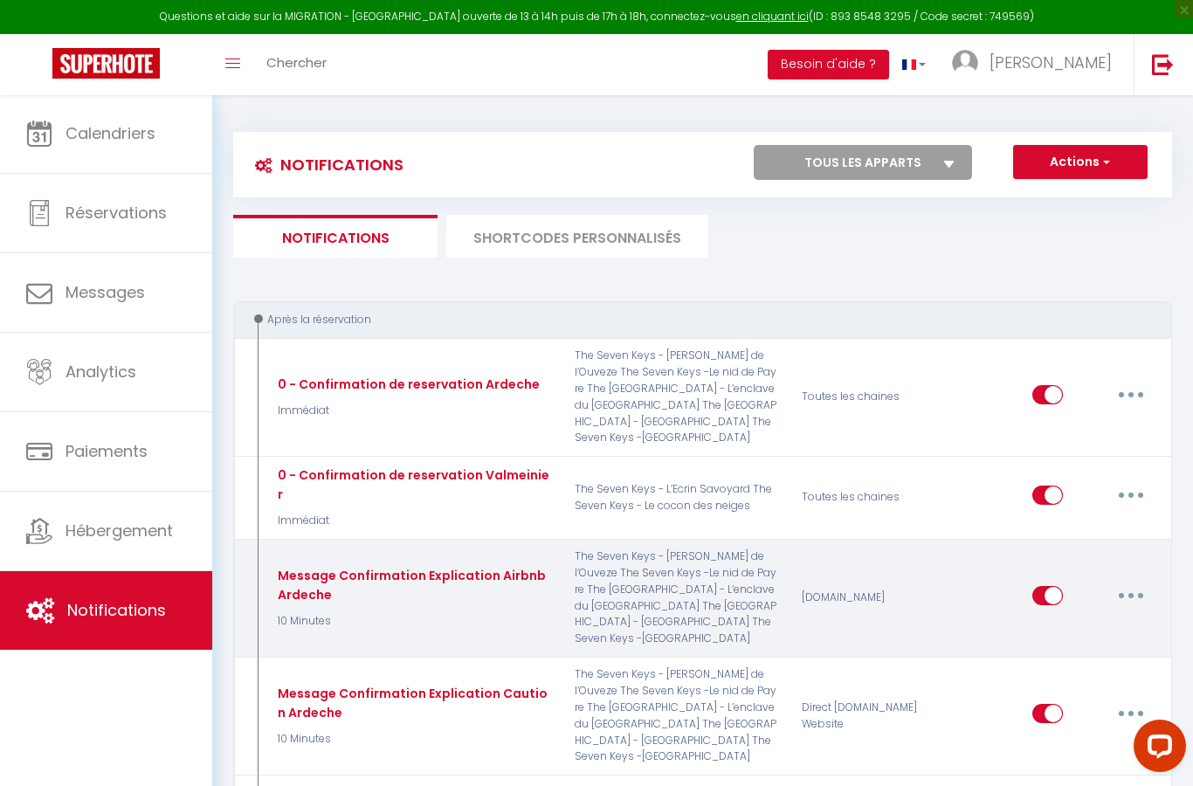
click at [1144, 581] on button "button" at bounding box center [1130, 595] width 49 height 28
click at [1056, 620] on link "Editer" at bounding box center [1085, 635] width 129 height 30
type input "Message Confirmation Explication Airbnb Ardeche"
select select "10 Minutes"
checkbox input "true"
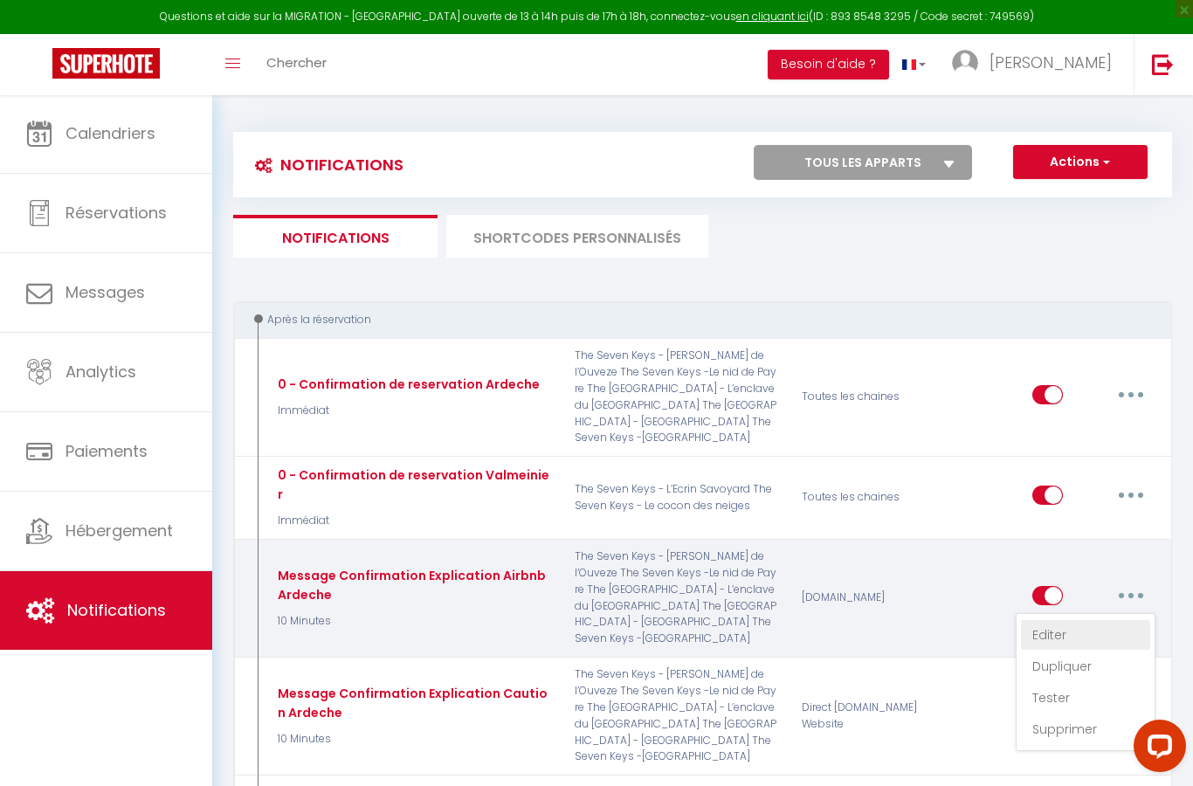
checkbox input "false"
type input "Confirmation de réservation"
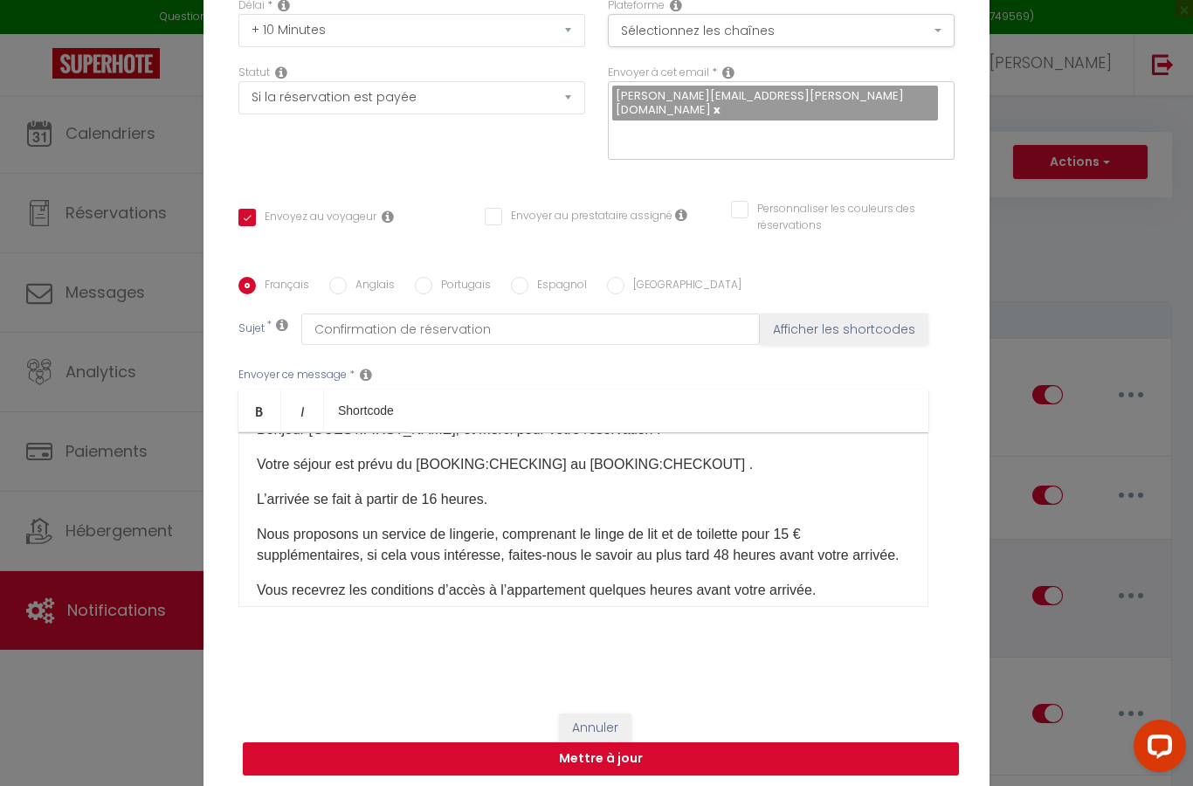
scroll to position [32, 0]
click at [795, 523] on p "Nous proposons un service de lingerie, comprenant le linge de lit et de toilett…" at bounding box center [583, 544] width 653 height 42
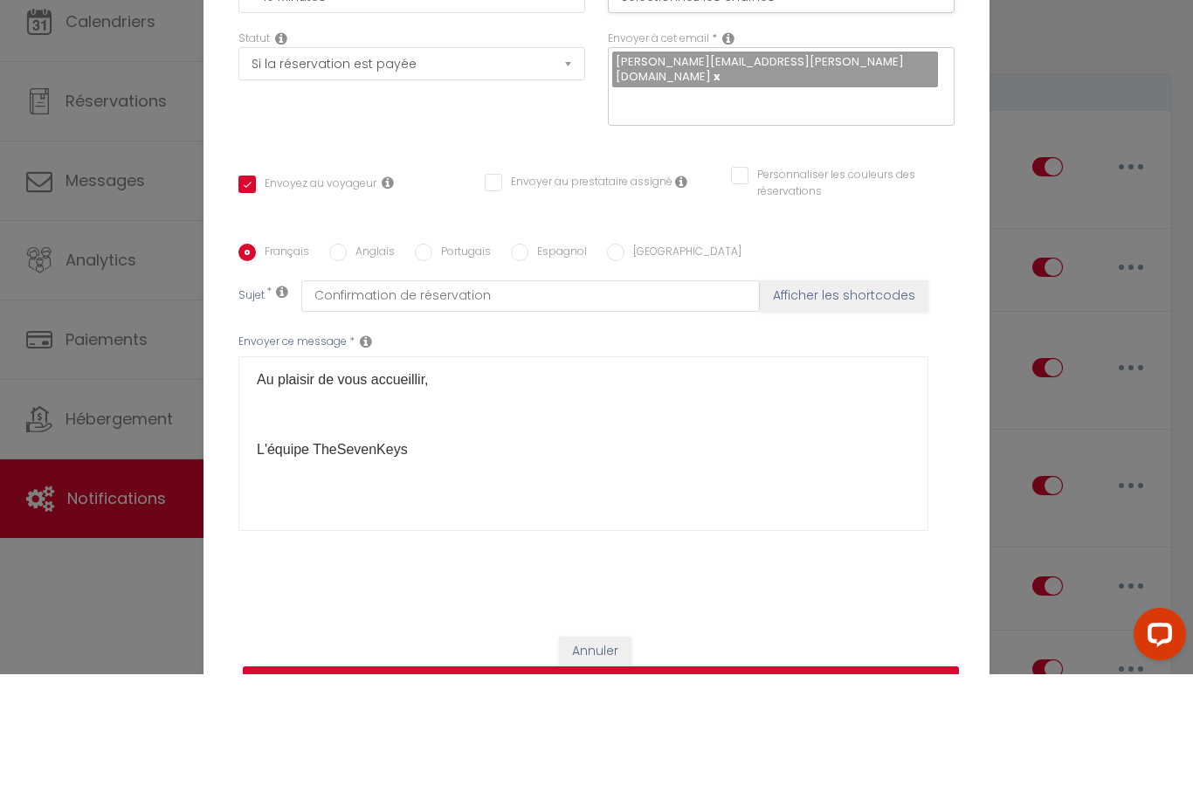
scroll to position [126, 0]
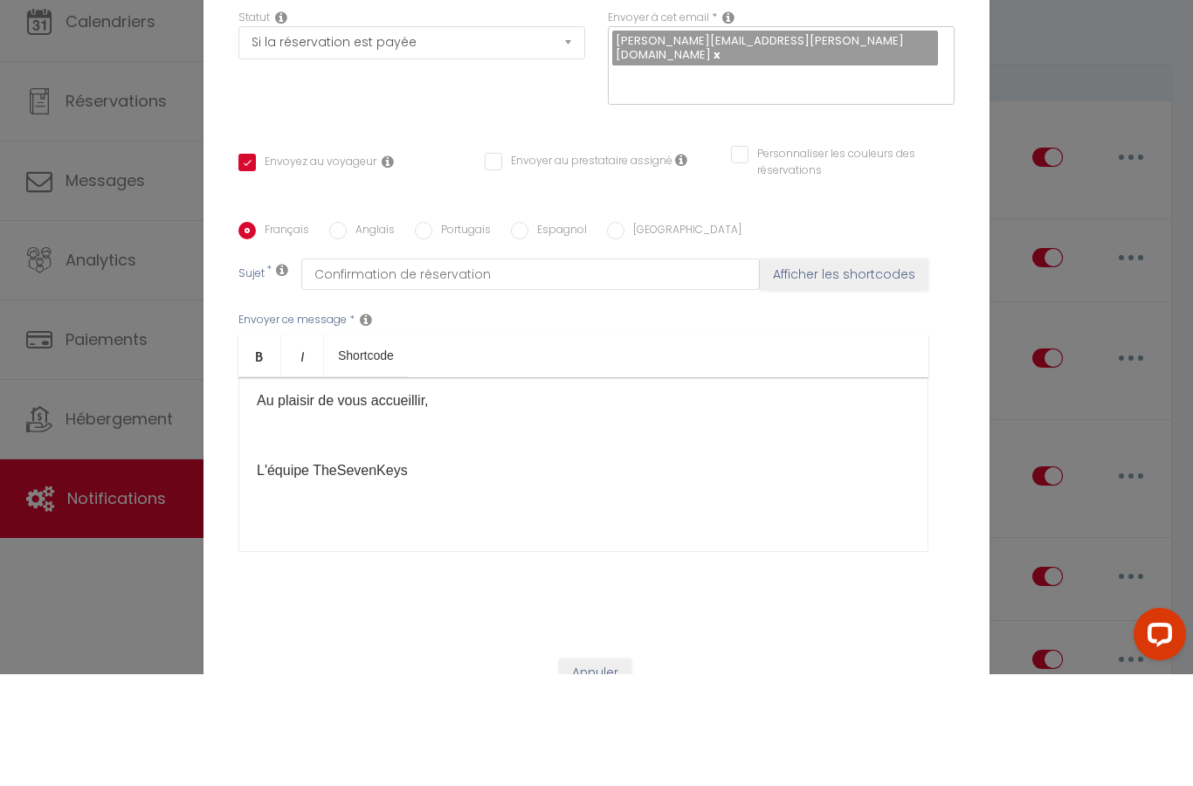
checkbox input "true"
checkbox input "false"
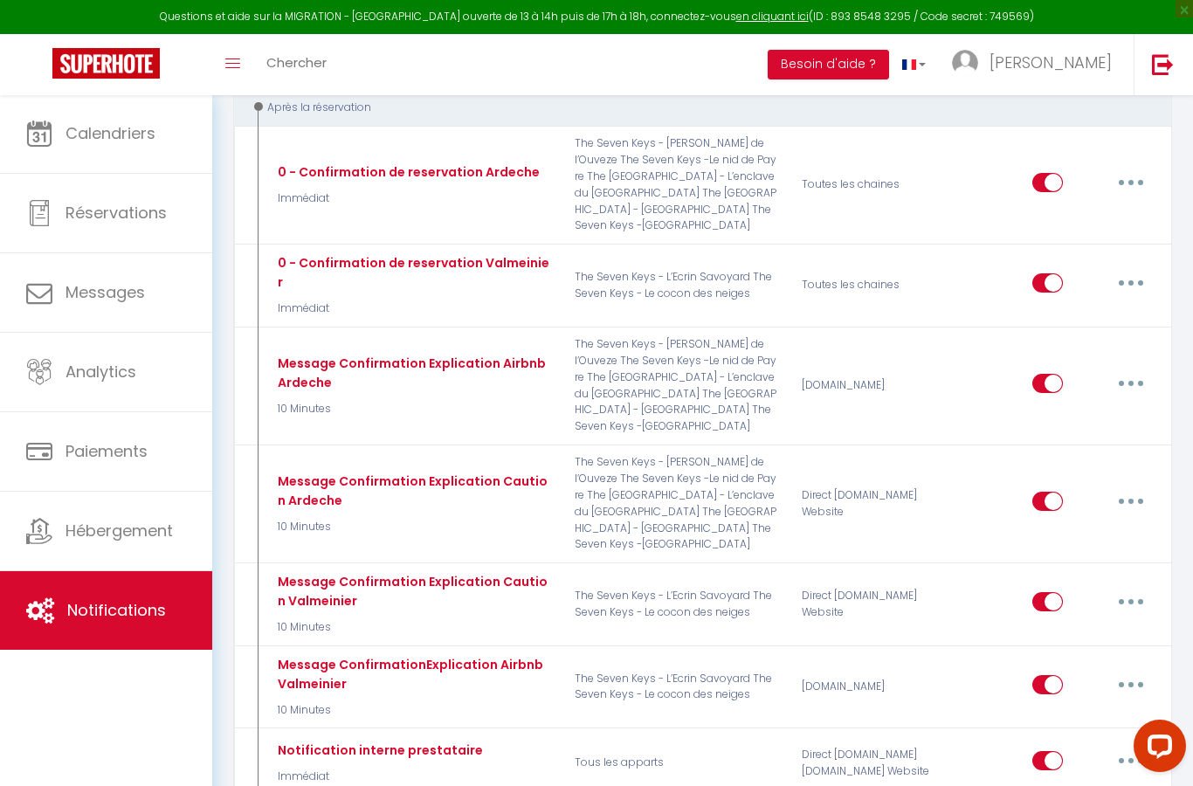
scroll to position [209, 0]
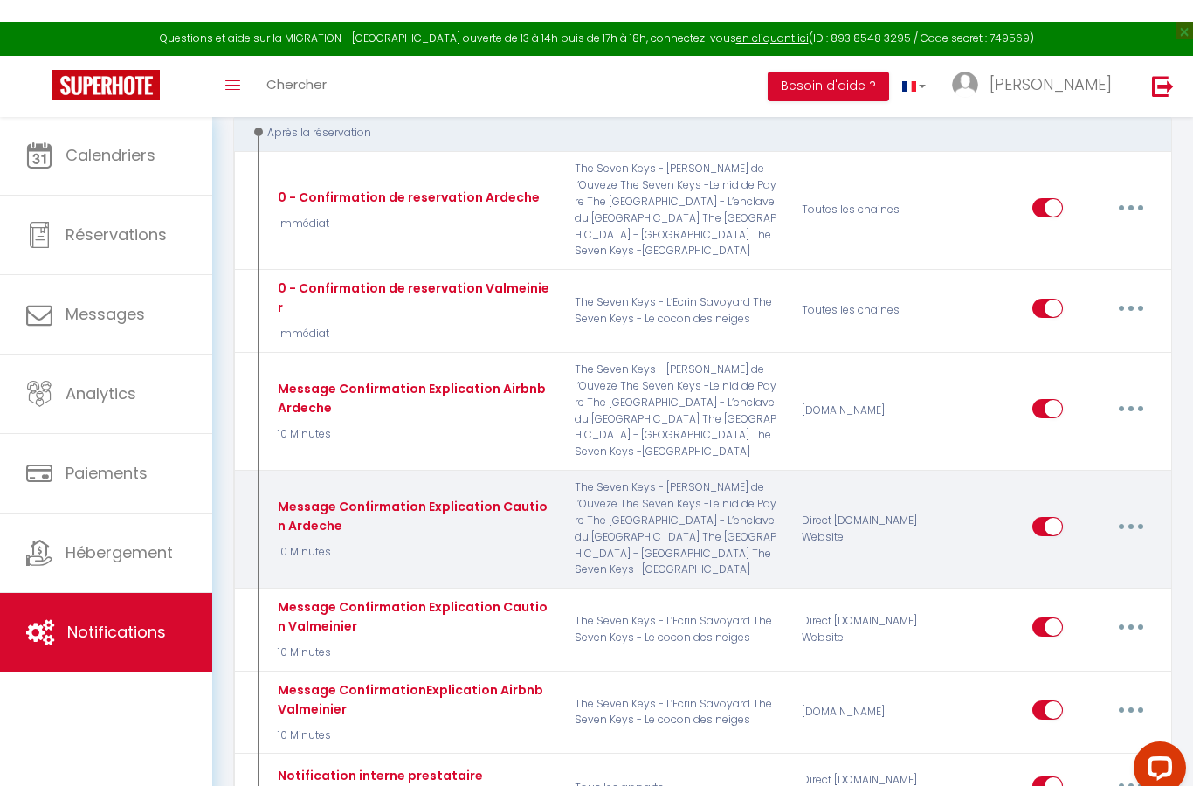
click at [1134, 491] on button "button" at bounding box center [1130, 505] width 49 height 28
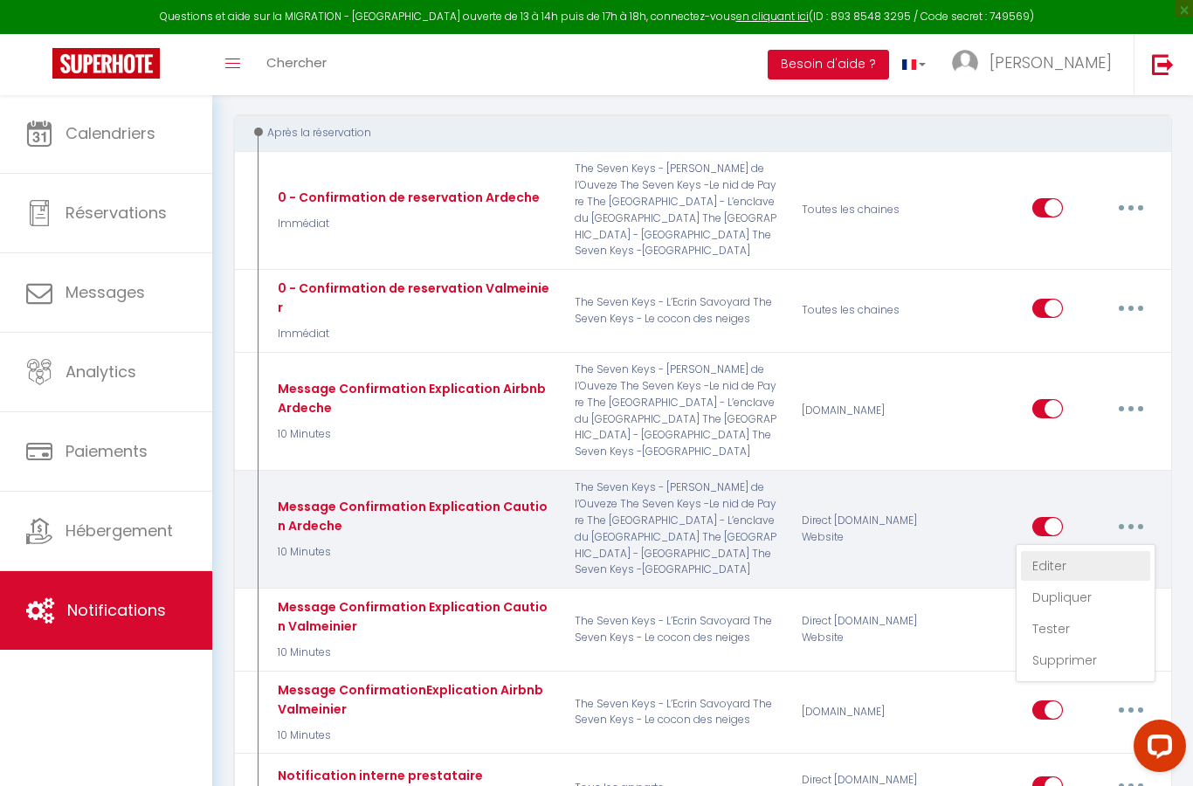
click at [1056, 551] on link "Editer" at bounding box center [1085, 566] width 129 height 30
type input "Message Confirmation Explication Caution Ardeche"
select select "10 Minutes"
select select "if_booking_is_paid"
checkbox input "true"
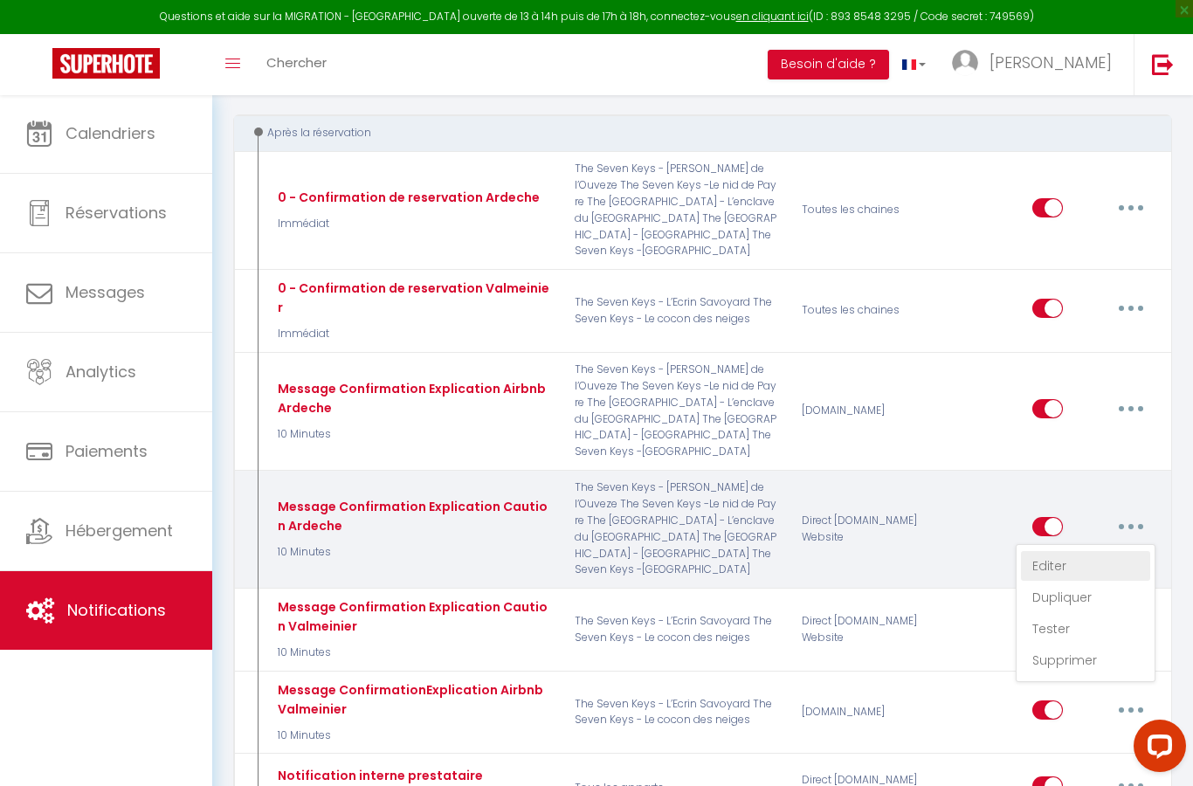
checkbox input "false"
radio input "true"
type input "Confirmation de réservation"
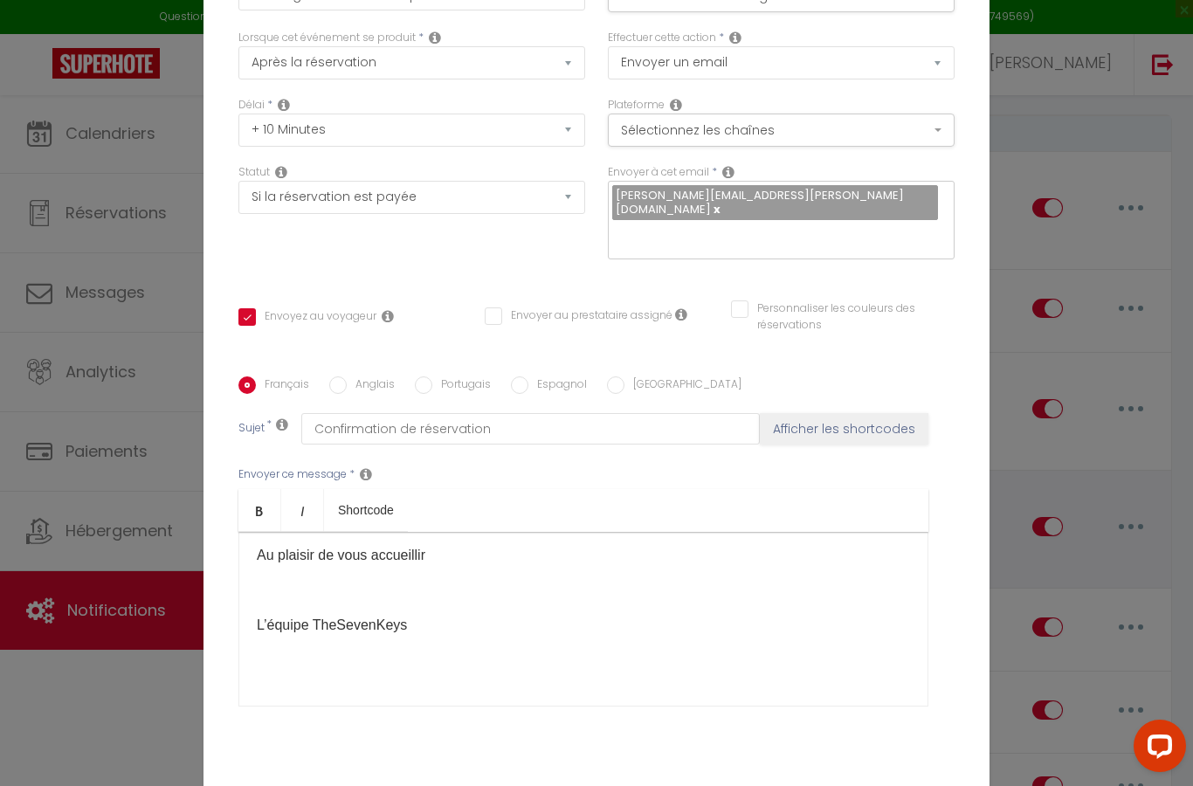
scroll to position [42, 0]
click at [302, 632] on div "Bonjour [GUEST:FIRST_NAME], et merci pour votre réservation ! Votre arrivée est…" at bounding box center [583, 620] width 690 height 175
click at [310, 636] on div "Bonjour [GUEST:FIRST_NAME], et merci pour votre réservation ! Votre arrivée est…" at bounding box center [583, 620] width 690 height 175
click at [381, 636] on p "L’équipe TheSevenKeys" at bounding box center [583, 626] width 653 height 21
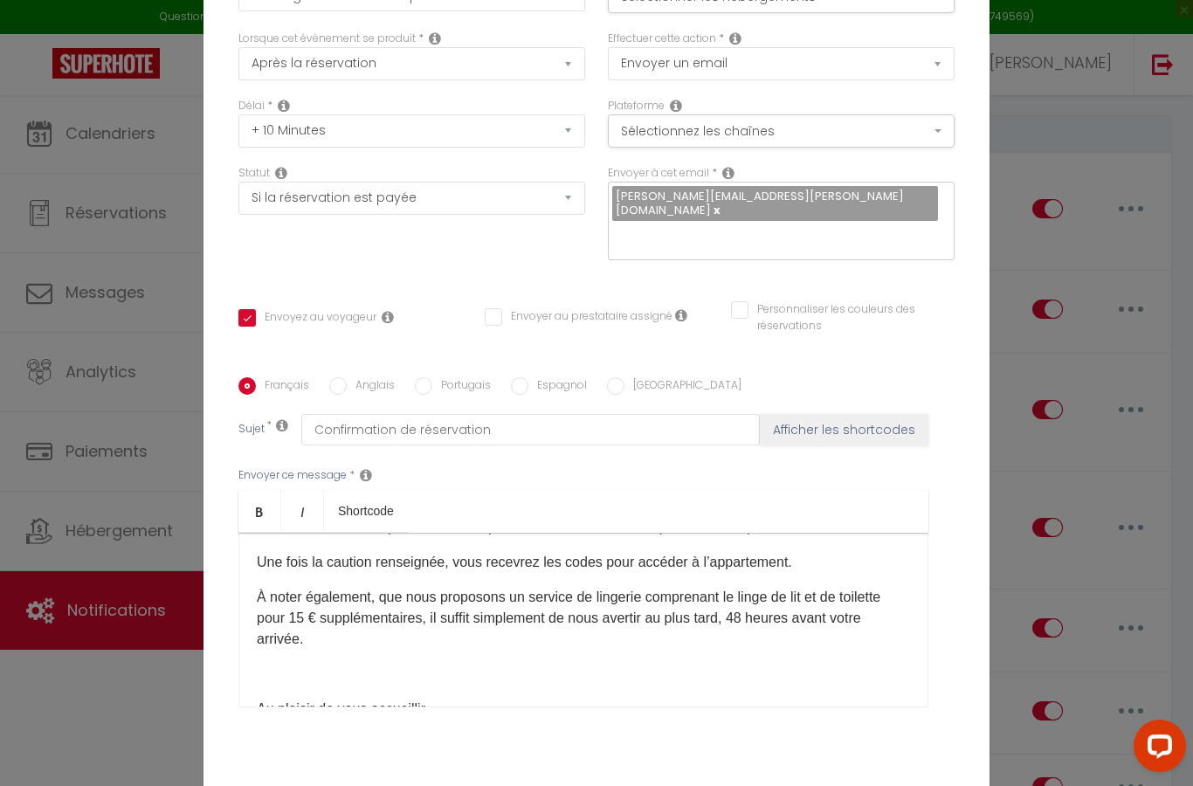
scroll to position [142, 0]
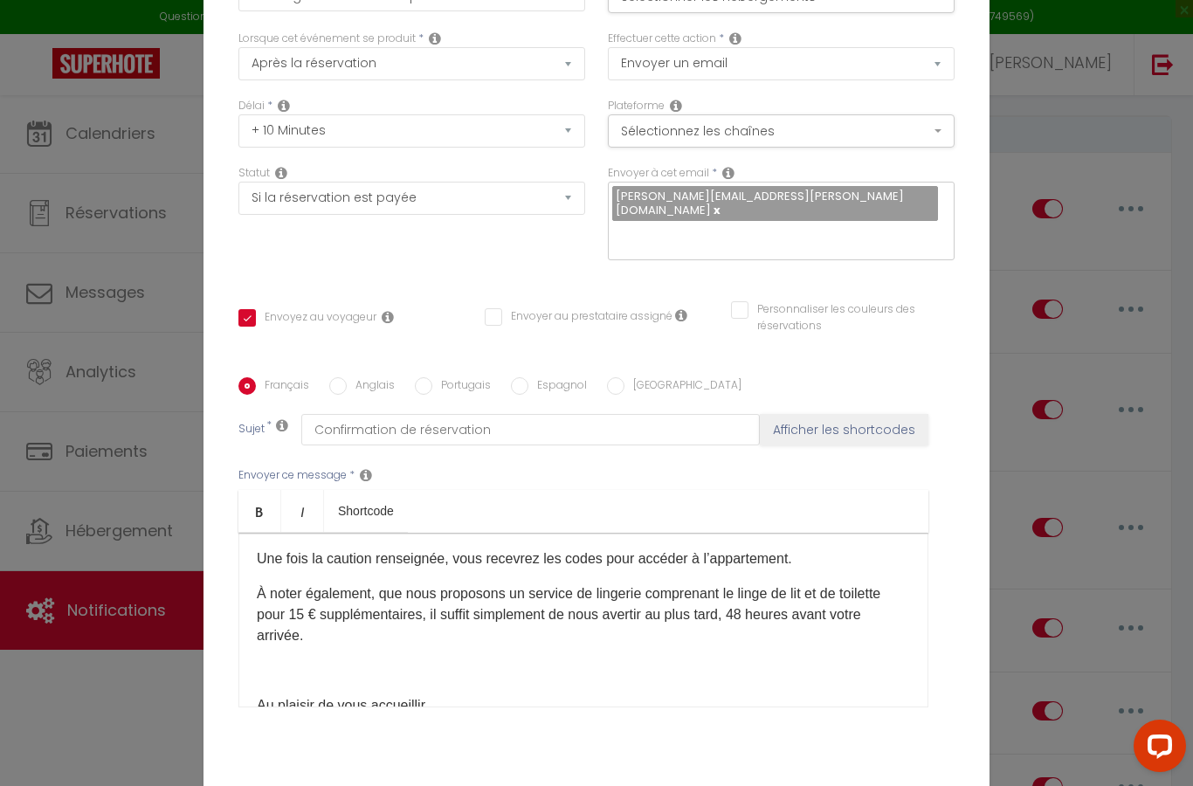
click at [278, 646] on p "À noter également, que nous proposons un service de lingerie comprenant le ling…" at bounding box center [583, 614] width 653 height 63
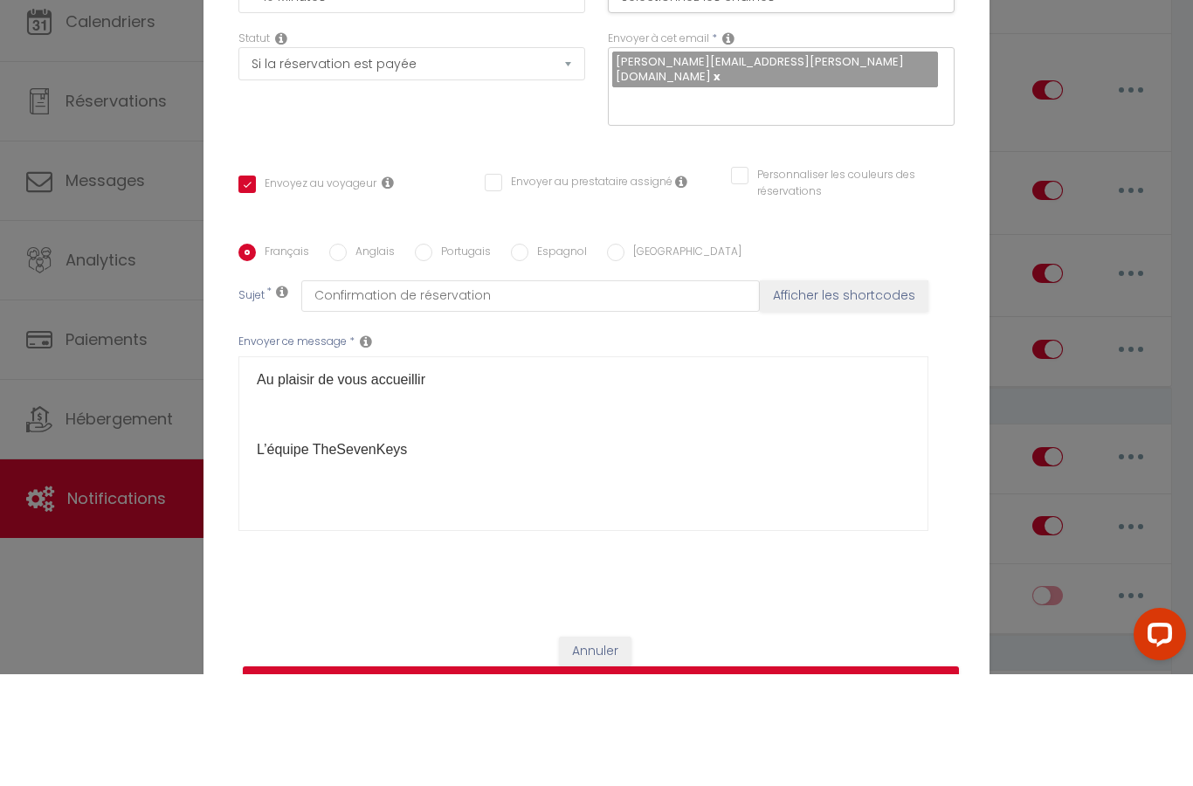
scroll to position [530, 0]
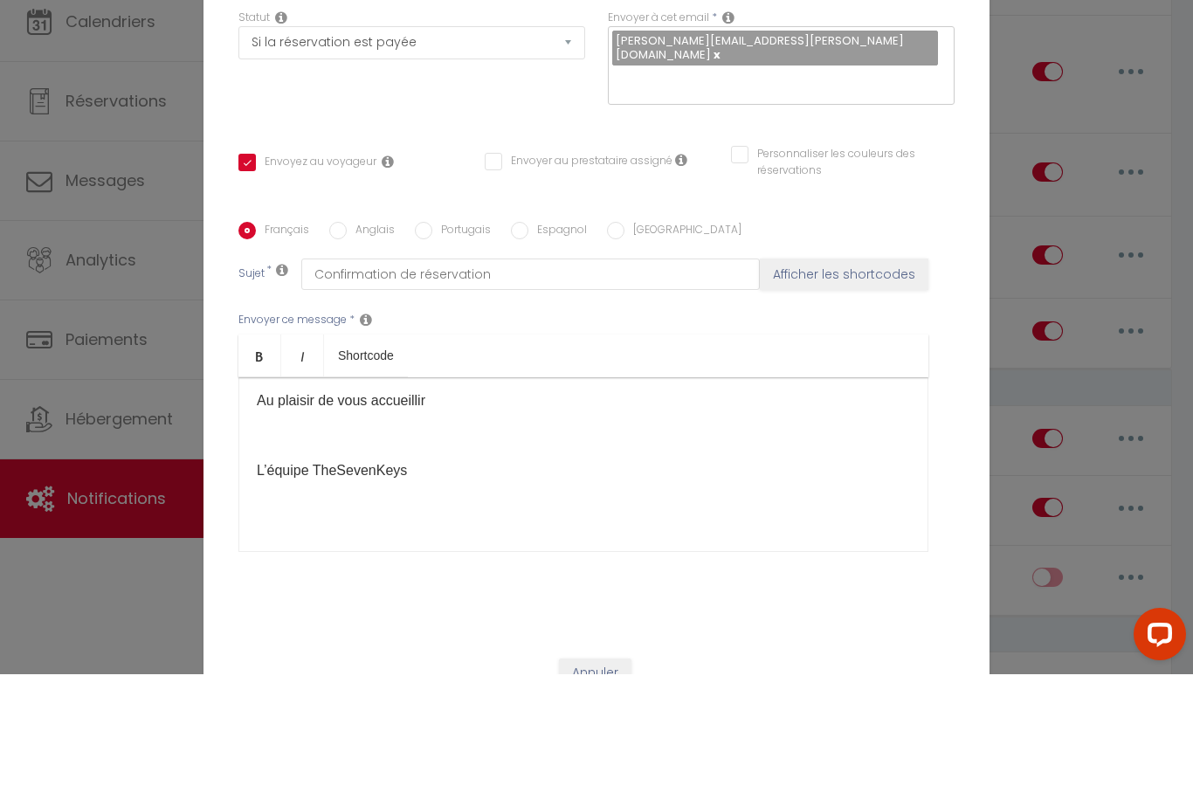
click at [863, 753] on div "Annuler Mettre à jour" at bounding box center [596, 801] width 786 height 97
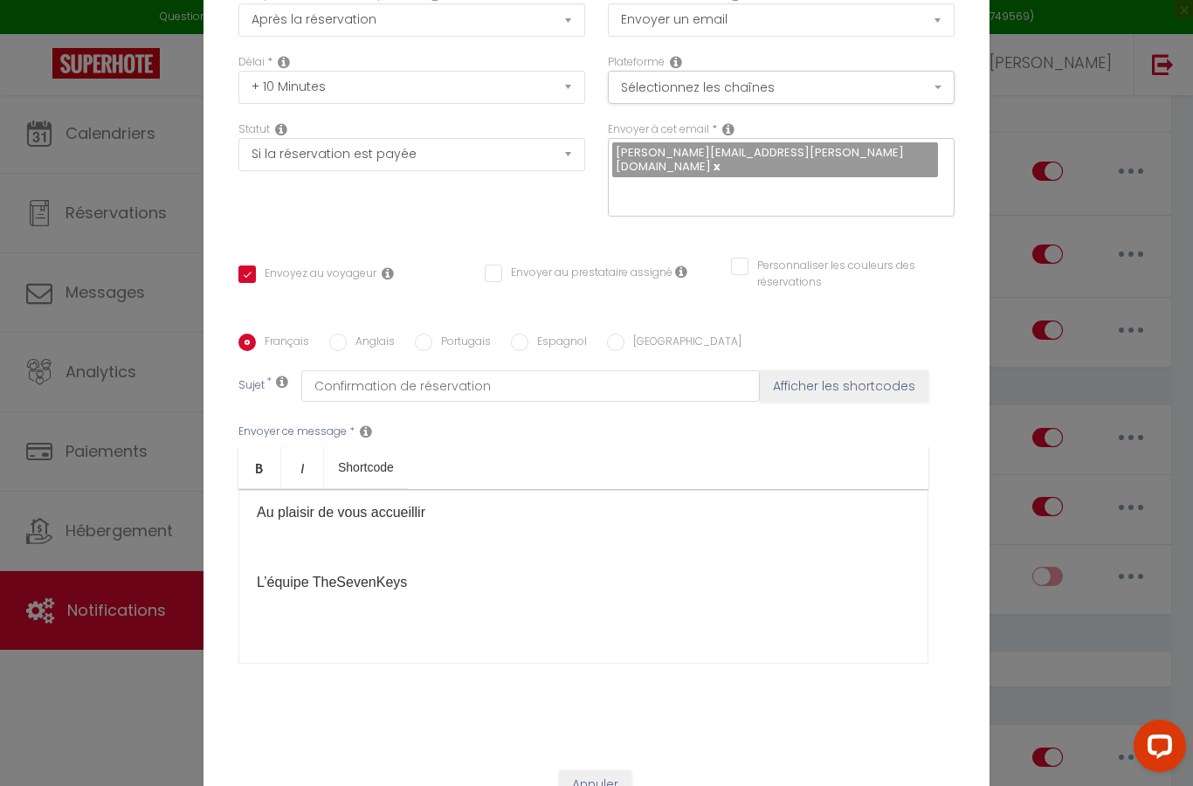
click at [857, 712] on div "Français Anglais Portugais Espagnol Italien Sujet * Confirmation de réservation…" at bounding box center [596, 509] width 716 height 404
checkbox input "true"
checkbox input "false"
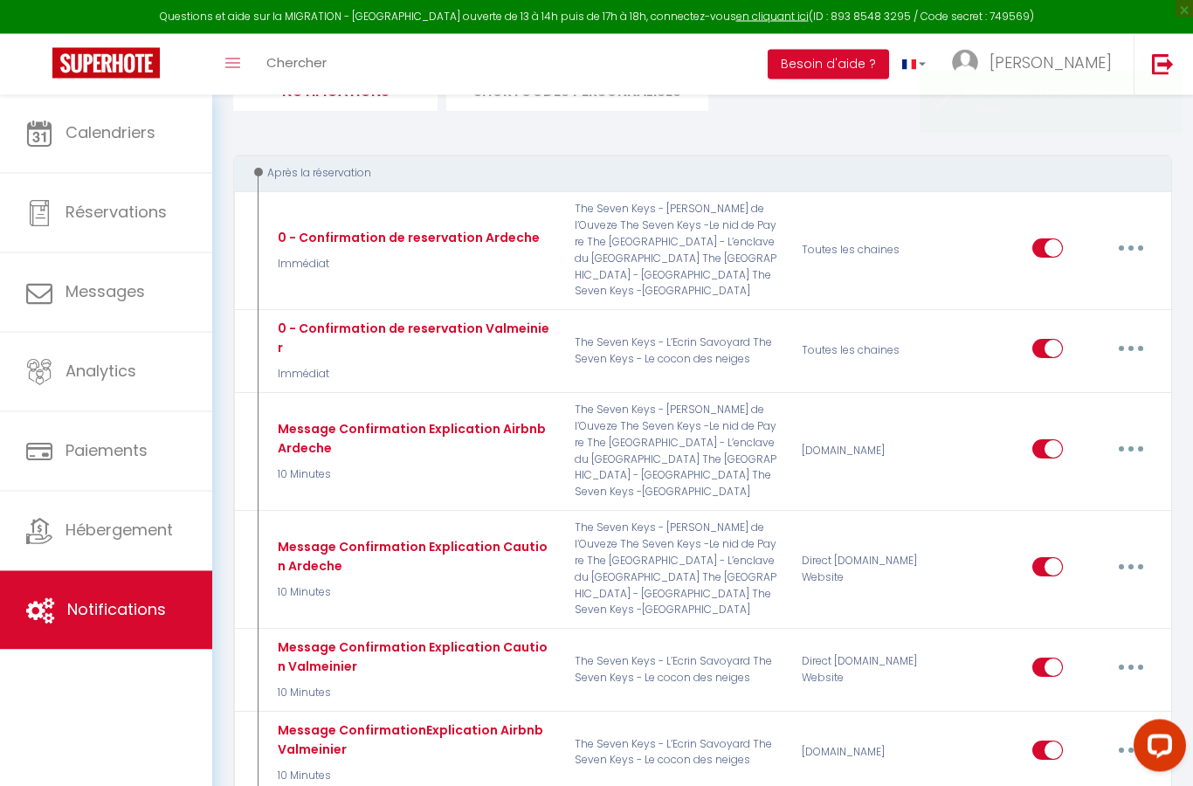
scroll to position [147, 0]
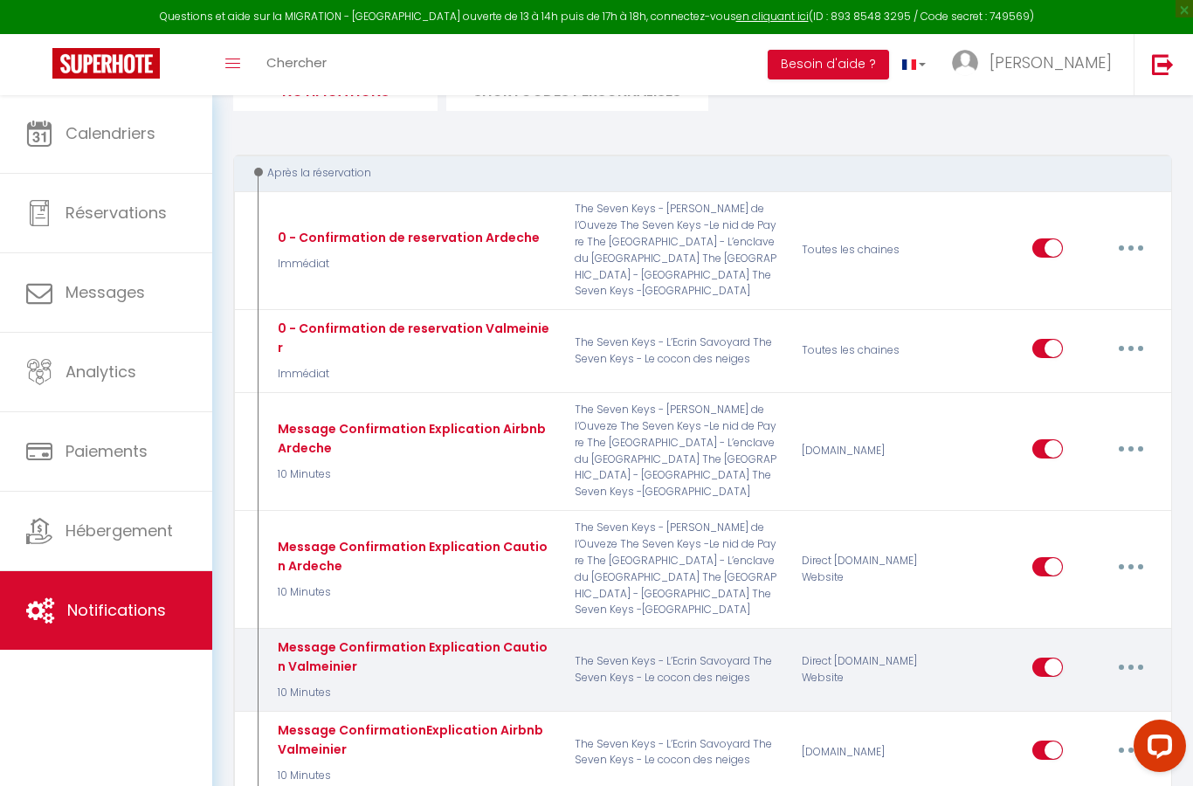
click at [1145, 653] on button "button" at bounding box center [1130, 667] width 49 height 28
click at [1058, 691] on link "Editer" at bounding box center [1085, 706] width 129 height 30
type input "Message Confirmation Explication Caution Valmeinier"
select select "10 Minutes"
select select "if_booking_is_paid"
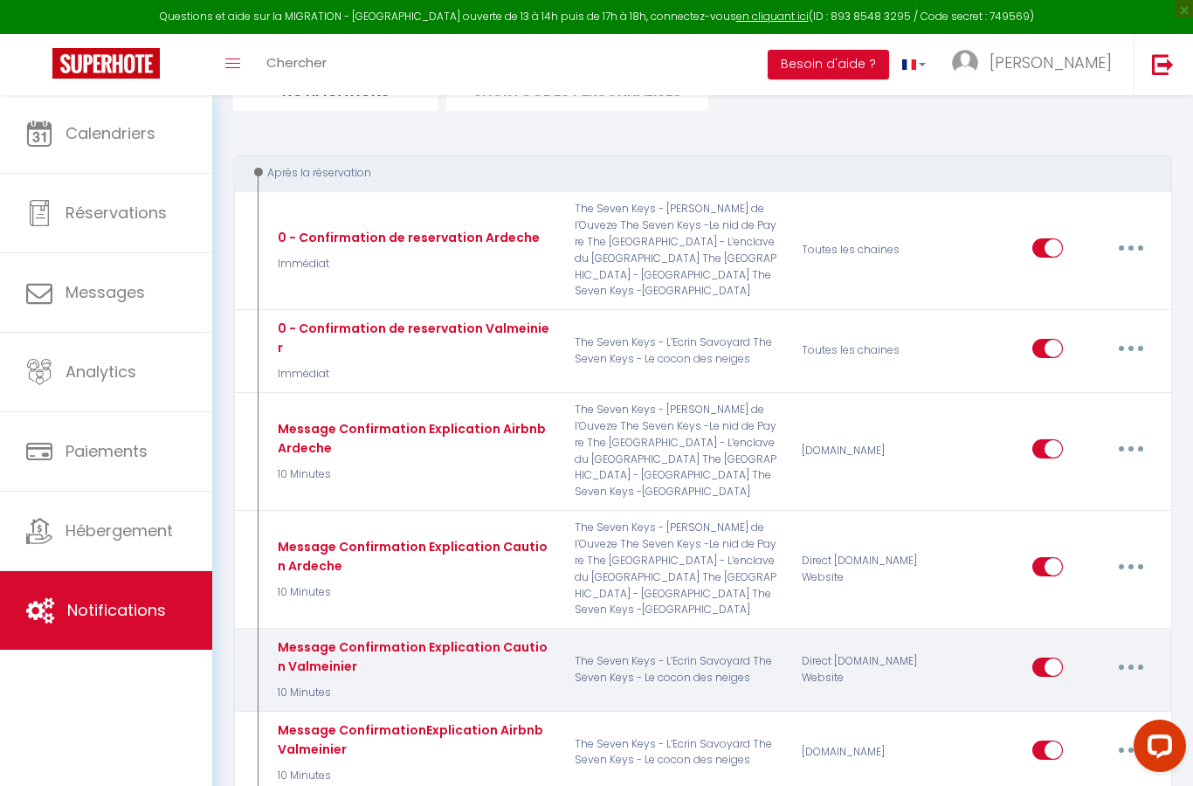
checkbox input "true"
checkbox input "false"
radio input "true"
type input "Confirmation de réservation"
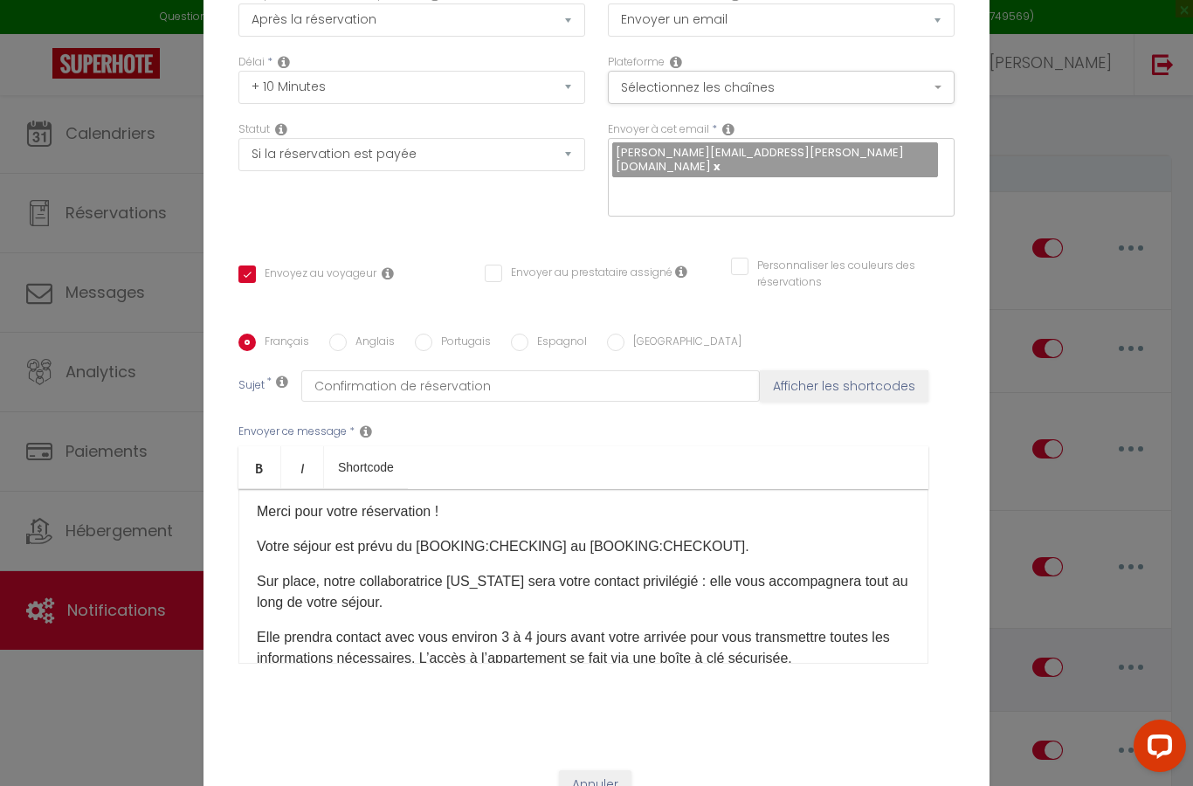
scroll to position [40, 0]
click at [621, 785] on button "Annuler" at bounding box center [595, 785] width 72 height 30
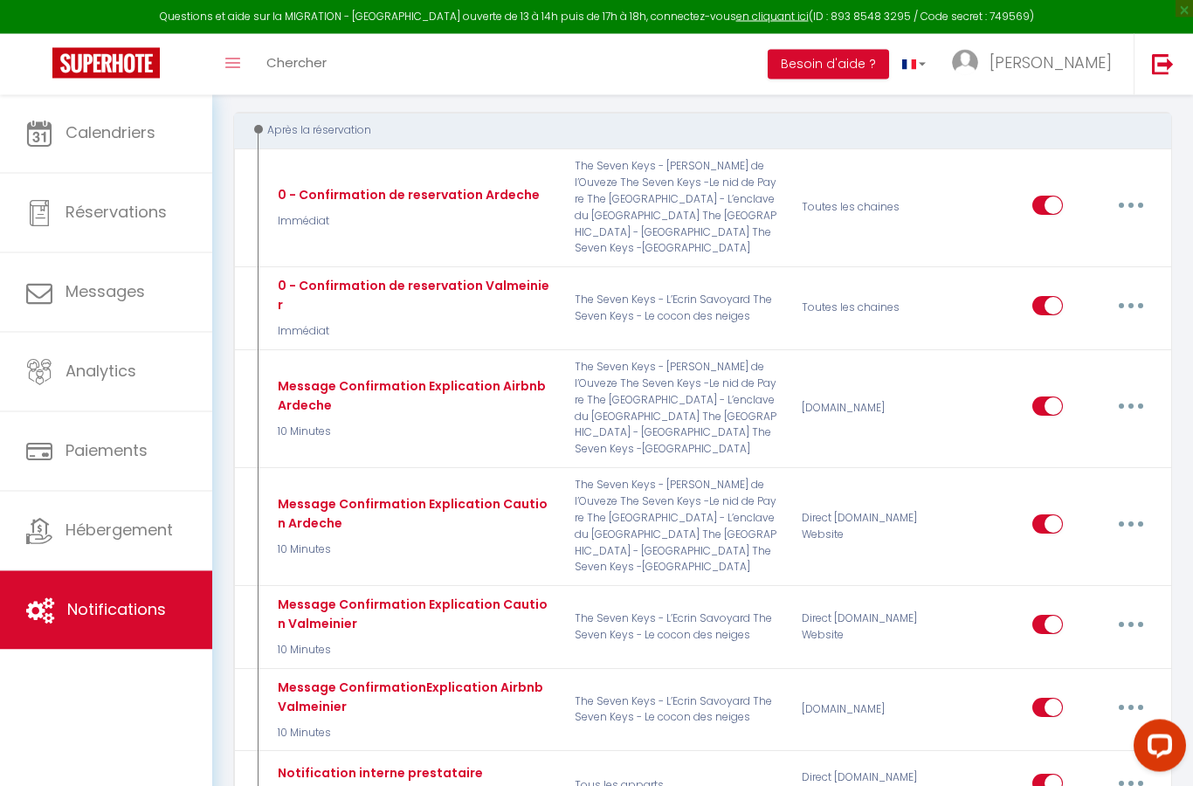
scroll to position [189, 0]
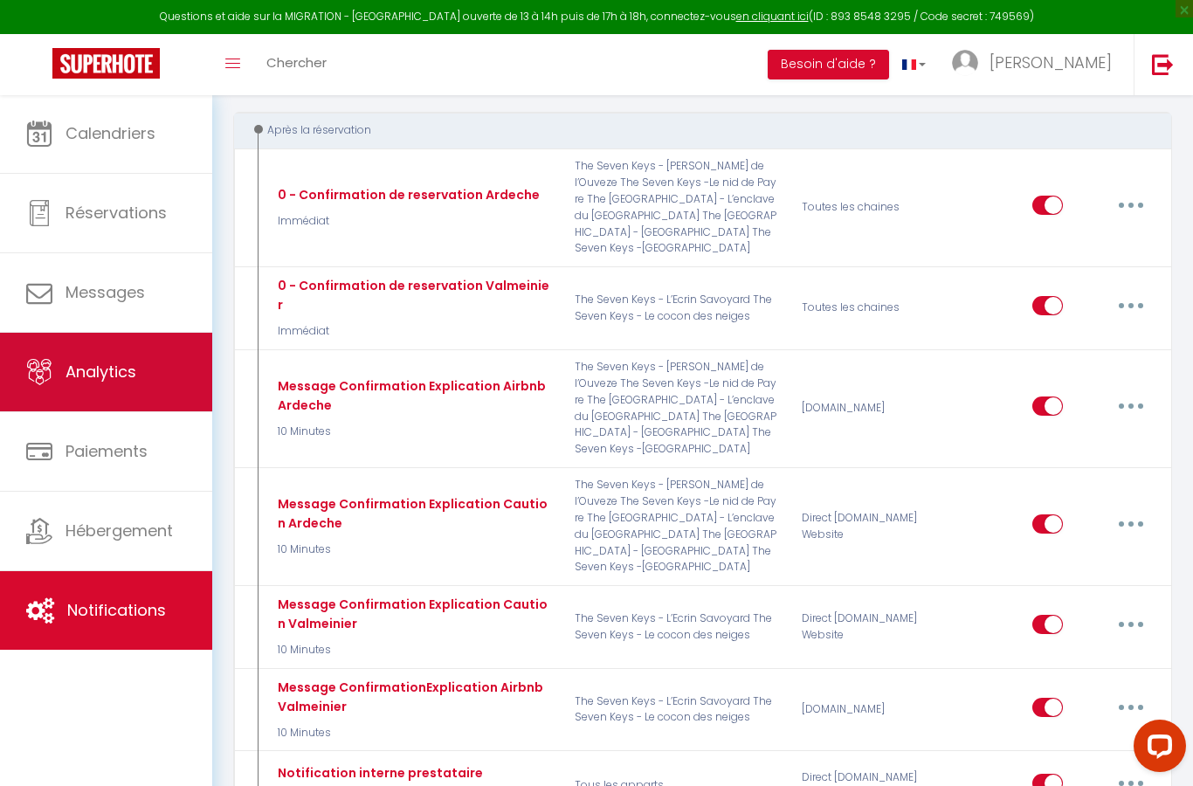
click at [54, 368] on link "Analytics" at bounding box center [106, 372] width 212 height 79
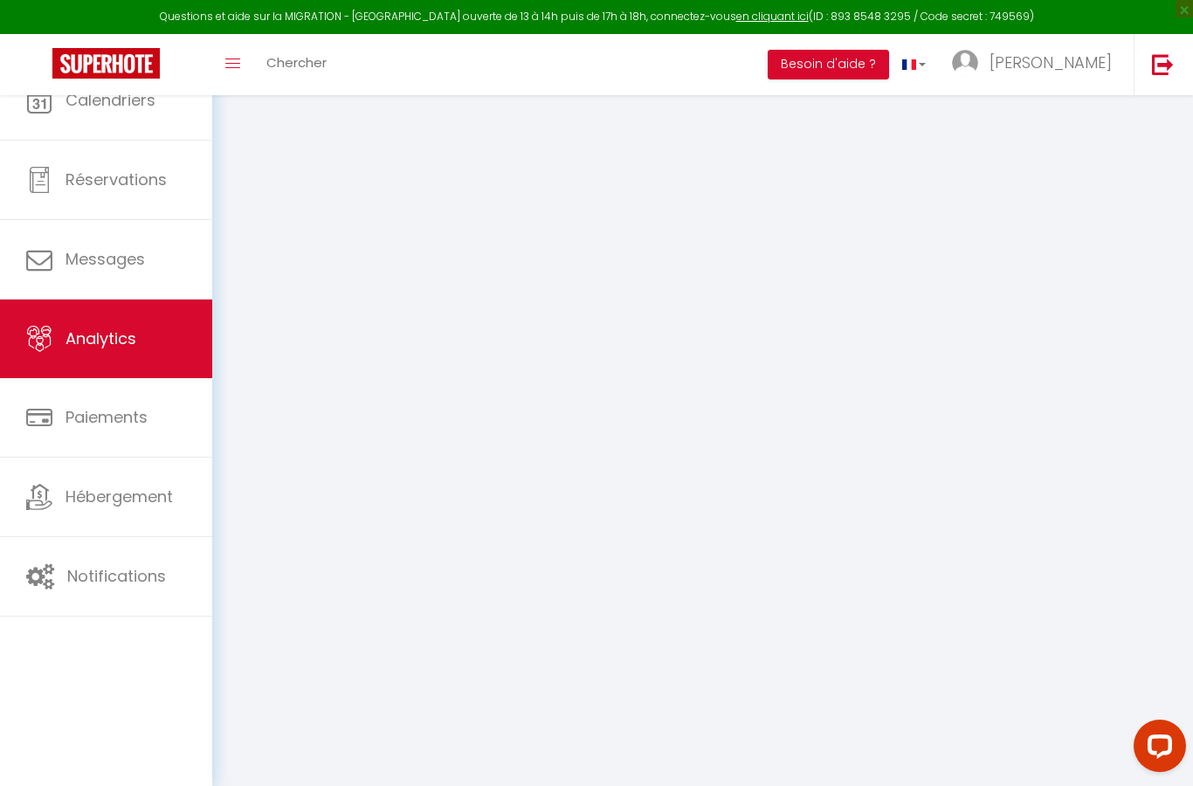
select select "2025"
select select "8"
